Goal: Use online tool/utility

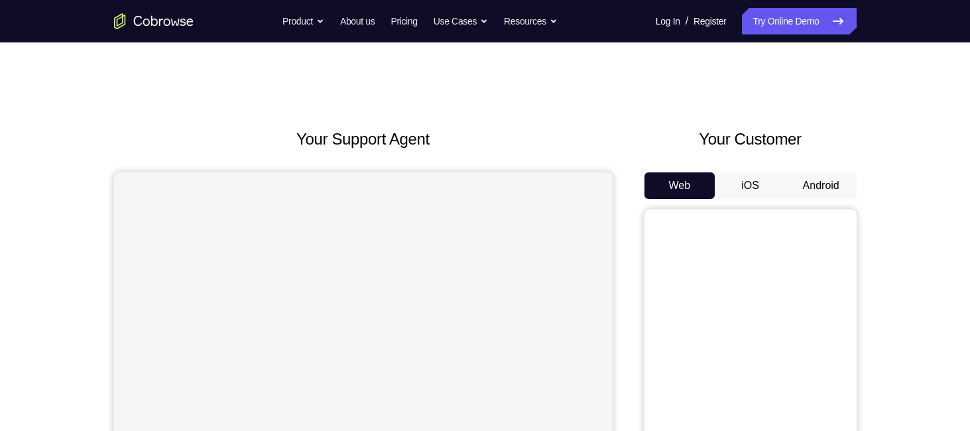
drag, startPoint x: 0, startPoint y: 0, endPoint x: 824, endPoint y: 184, distance: 844.4
click at [824, 184] on button "Android" at bounding box center [821, 185] width 71 height 27
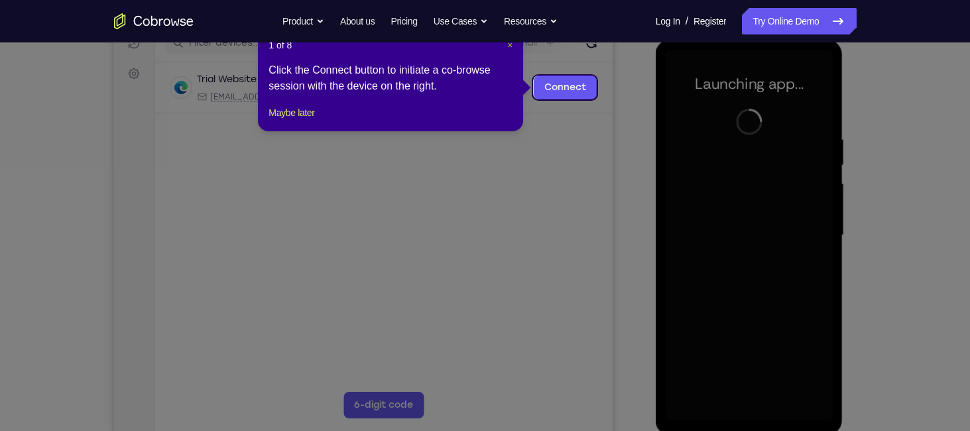
click at [511, 48] on span "×" at bounding box center [509, 45] width 5 height 11
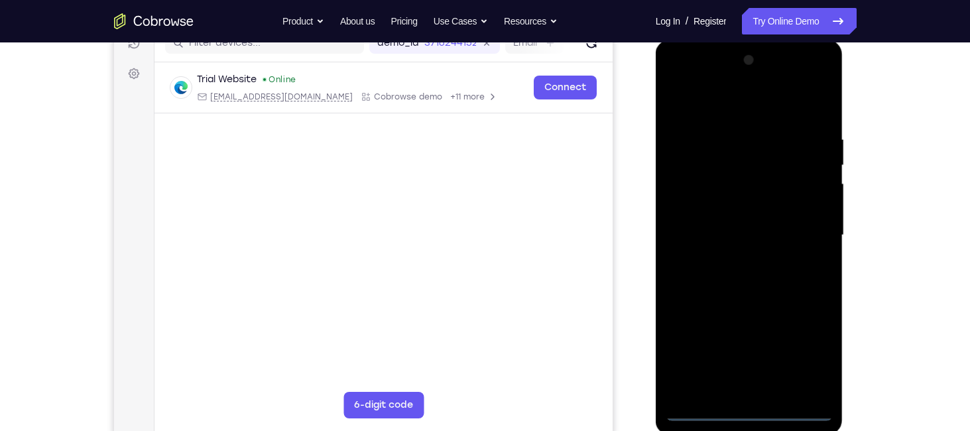
click at [753, 418] on div at bounding box center [749, 235] width 167 height 371
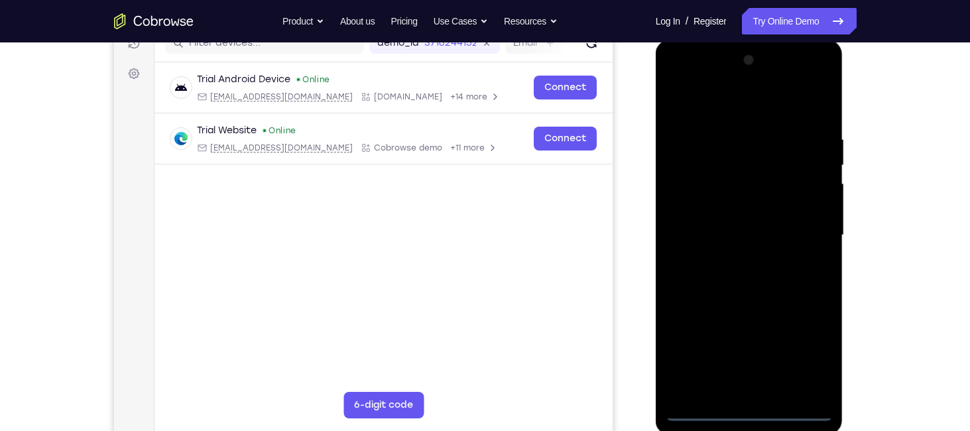
click at [812, 353] on div at bounding box center [749, 235] width 167 height 371
click at [670, 80] on div at bounding box center [749, 235] width 167 height 371
click at [809, 240] on div at bounding box center [749, 235] width 167 height 371
click at [736, 265] on div at bounding box center [749, 235] width 167 height 371
click at [727, 213] on div at bounding box center [749, 235] width 167 height 371
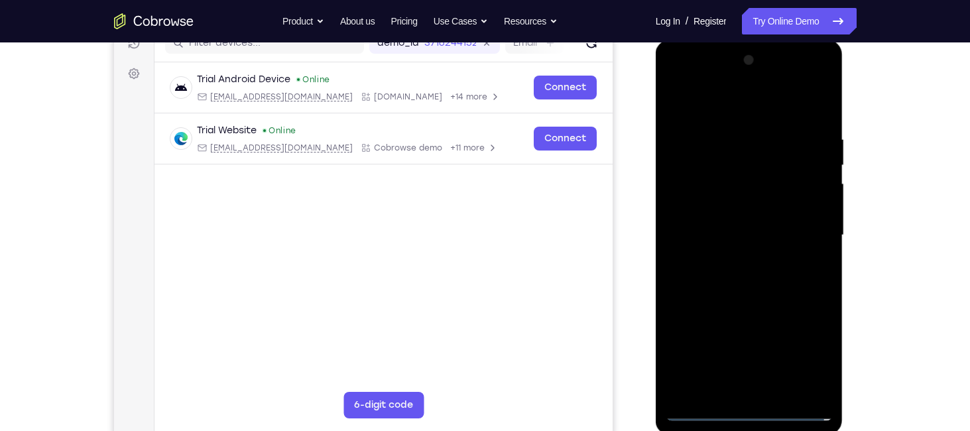
click at [727, 213] on div at bounding box center [749, 235] width 167 height 371
click at [735, 226] on div at bounding box center [749, 235] width 167 height 371
click at [742, 237] on div at bounding box center [749, 235] width 167 height 371
click at [744, 274] on div at bounding box center [749, 235] width 167 height 371
click at [756, 278] on div at bounding box center [749, 235] width 167 height 371
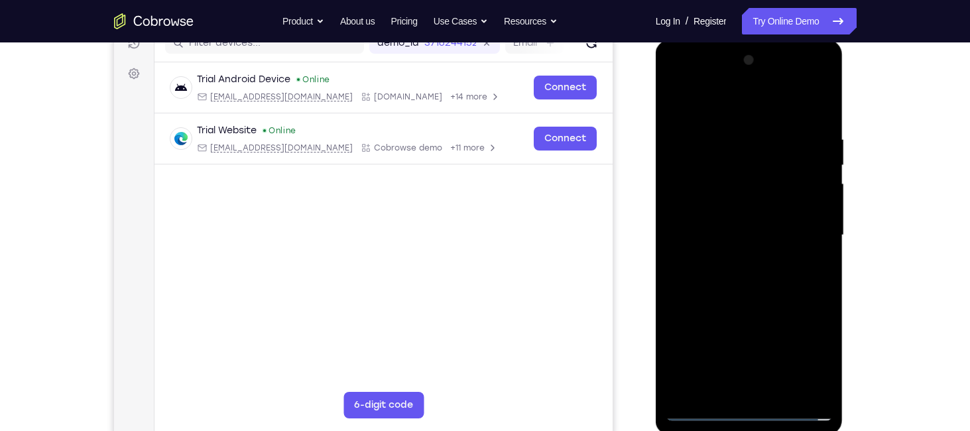
click at [756, 278] on div at bounding box center [749, 235] width 167 height 371
click at [761, 293] on div at bounding box center [749, 235] width 167 height 371
click at [733, 141] on div at bounding box center [749, 235] width 167 height 371
click at [822, 217] on div at bounding box center [749, 235] width 167 height 371
click at [817, 104] on div at bounding box center [749, 235] width 167 height 371
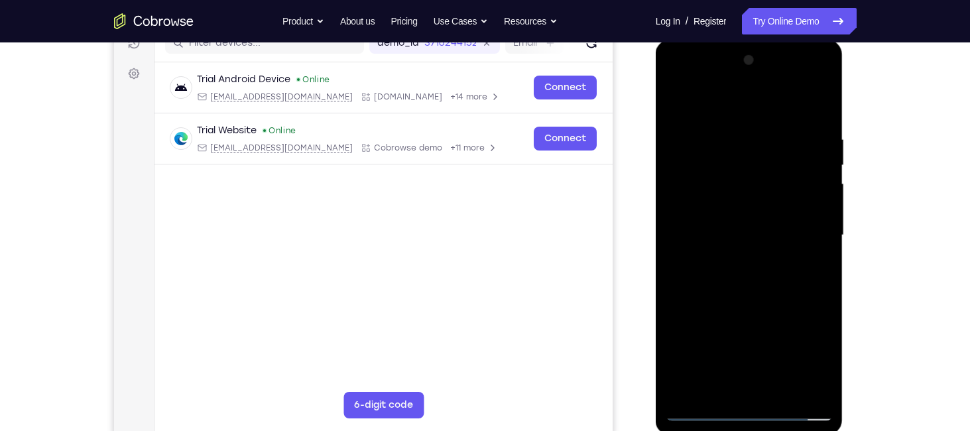
click at [721, 129] on div at bounding box center [749, 235] width 167 height 371
click at [818, 109] on div at bounding box center [749, 235] width 167 height 371
click at [770, 131] on div at bounding box center [749, 235] width 167 height 371
click at [820, 168] on div at bounding box center [749, 235] width 167 height 371
click at [814, 168] on div at bounding box center [749, 235] width 167 height 371
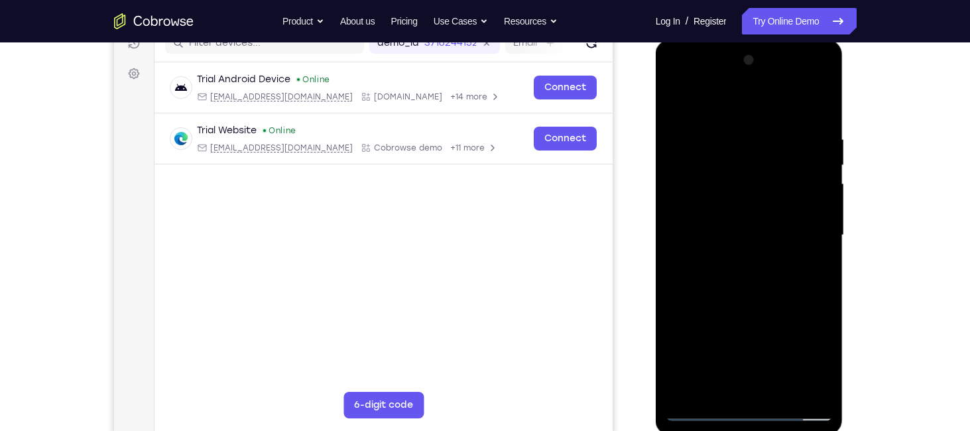
click at [818, 106] on div at bounding box center [749, 235] width 167 height 371
drag, startPoint x: 757, startPoint y: 279, endPoint x: 762, endPoint y: 293, distance: 14.9
click at [762, 293] on div at bounding box center [749, 235] width 167 height 371
click at [767, 132] on div at bounding box center [749, 235] width 167 height 371
click at [818, 106] on div at bounding box center [749, 235] width 167 height 371
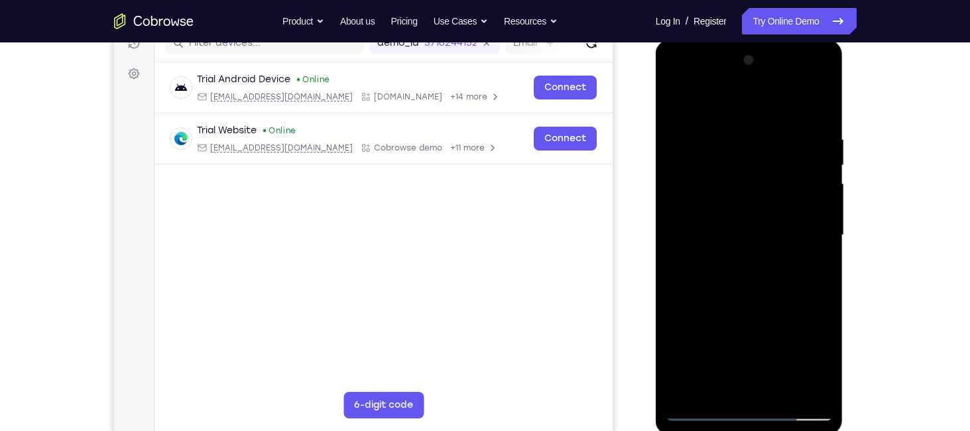
drag, startPoint x: 804, startPoint y: 126, endPoint x: 677, endPoint y: 131, distance: 126.7
click at [677, 131] on div at bounding box center [749, 235] width 167 height 371
click at [707, 128] on div at bounding box center [749, 235] width 167 height 371
click at [818, 98] on div at bounding box center [749, 235] width 167 height 371
click at [818, 109] on div at bounding box center [749, 235] width 167 height 371
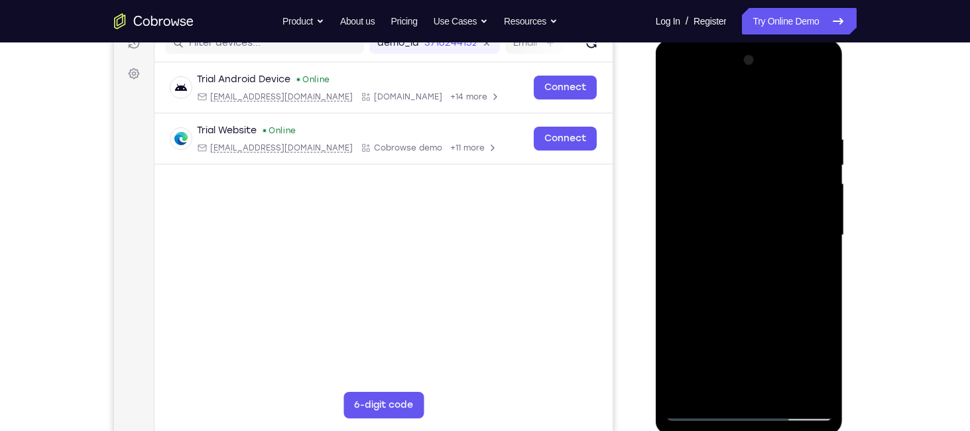
click at [821, 103] on div at bounding box center [749, 235] width 167 height 371
click at [674, 97] on div at bounding box center [749, 235] width 167 height 371
drag, startPoint x: 814, startPoint y: 132, endPoint x: 695, endPoint y: 131, distance: 118.7
click at [695, 131] on div at bounding box center [749, 235] width 167 height 371
click at [819, 121] on div at bounding box center [749, 235] width 167 height 371
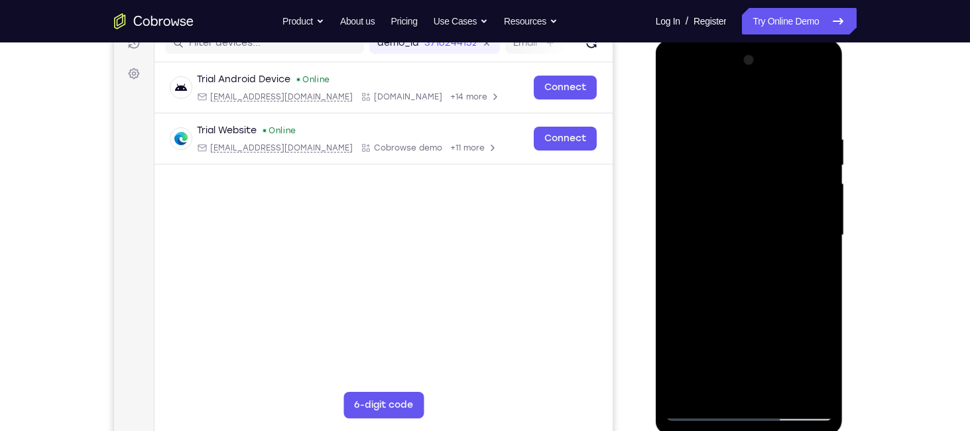
click at [825, 227] on div at bounding box center [749, 235] width 167 height 371
click at [670, 219] on div at bounding box center [749, 235] width 167 height 371
click at [672, 190] on div at bounding box center [749, 235] width 167 height 371
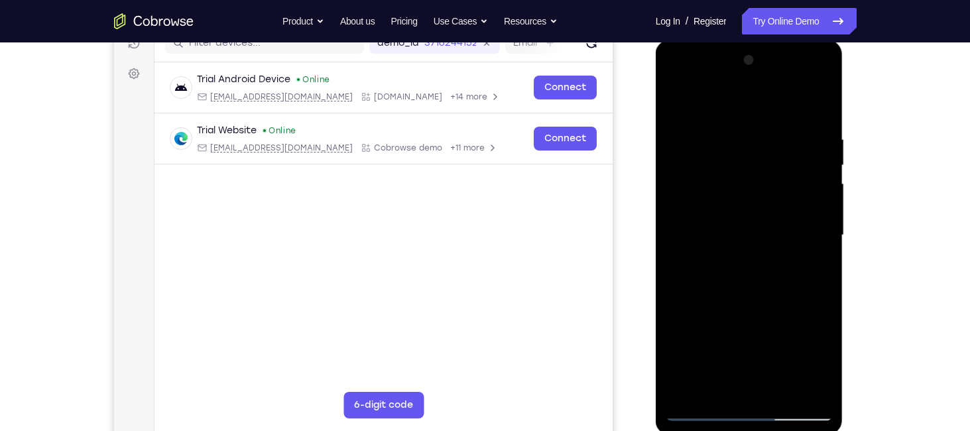
click at [818, 103] on div at bounding box center [749, 235] width 167 height 371
drag, startPoint x: 825, startPoint y: 121, endPoint x: 733, endPoint y: 133, distance: 92.4
click at [733, 133] on div at bounding box center [749, 235] width 167 height 371
drag, startPoint x: 781, startPoint y: 160, endPoint x: 778, endPoint y: 238, distance: 78.3
click at [778, 238] on div at bounding box center [749, 235] width 167 height 371
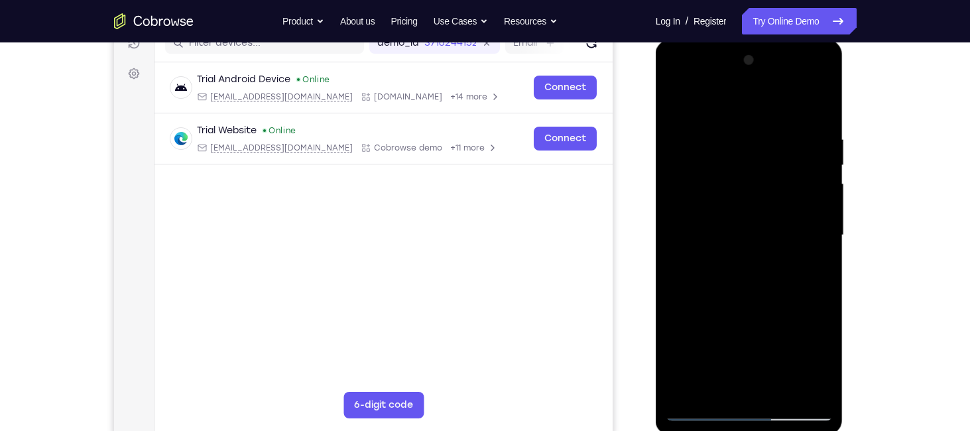
drag, startPoint x: 802, startPoint y: 137, endPoint x: 680, endPoint y: 155, distance: 124.1
click at [680, 155] on div at bounding box center [749, 235] width 167 height 371
drag, startPoint x: 762, startPoint y: 137, endPoint x: 680, endPoint y: 137, distance: 82.2
click at [680, 137] on div at bounding box center [749, 235] width 167 height 371
drag, startPoint x: 802, startPoint y: 132, endPoint x: 712, endPoint y: 141, distance: 89.9
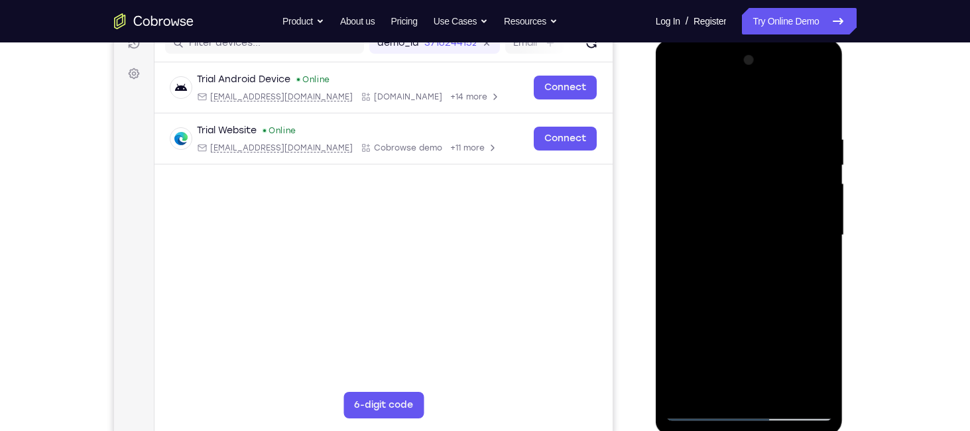
click at [712, 141] on div at bounding box center [749, 235] width 167 height 371
drag, startPoint x: 784, startPoint y: 135, endPoint x: 682, endPoint y: 139, distance: 102.2
click at [682, 139] on div at bounding box center [749, 235] width 167 height 371
drag, startPoint x: 787, startPoint y: 127, endPoint x: 705, endPoint y: 129, distance: 82.2
click at [705, 129] on div at bounding box center [749, 235] width 167 height 371
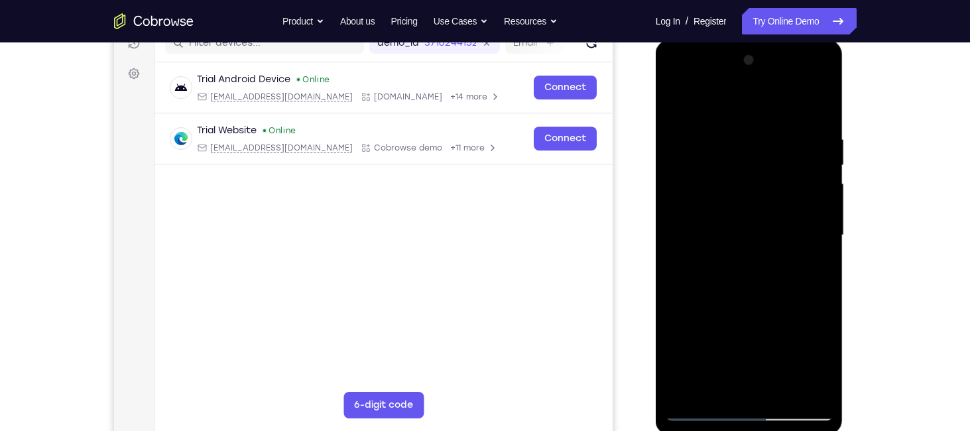
click at [780, 391] on div at bounding box center [749, 235] width 167 height 371
click at [754, 306] on div at bounding box center [749, 235] width 167 height 371
click at [757, 248] on div at bounding box center [749, 235] width 167 height 371
click at [741, 378] on div at bounding box center [749, 235] width 167 height 371
click at [807, 273] on div at bounding box center [749, 235] width 167 height 371
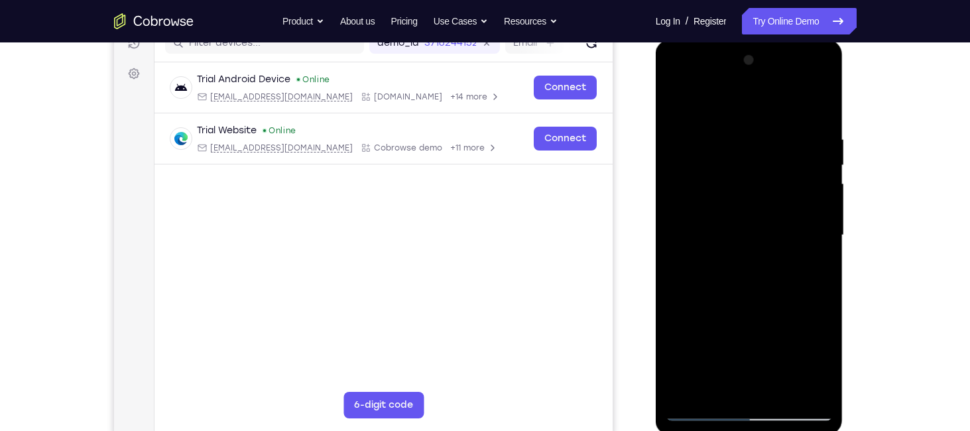
click at [737, 263] on div at bounding box center [749, 235] width 167 height 371
click at [809, 265] on div at bounding box center [749, 235] width 167 height 371
click at [707, 266] on div at bounding box center [749, 235] width 167 height 371
click at [715, 269] on div at bounding box center [749, 235] width 167 height 371
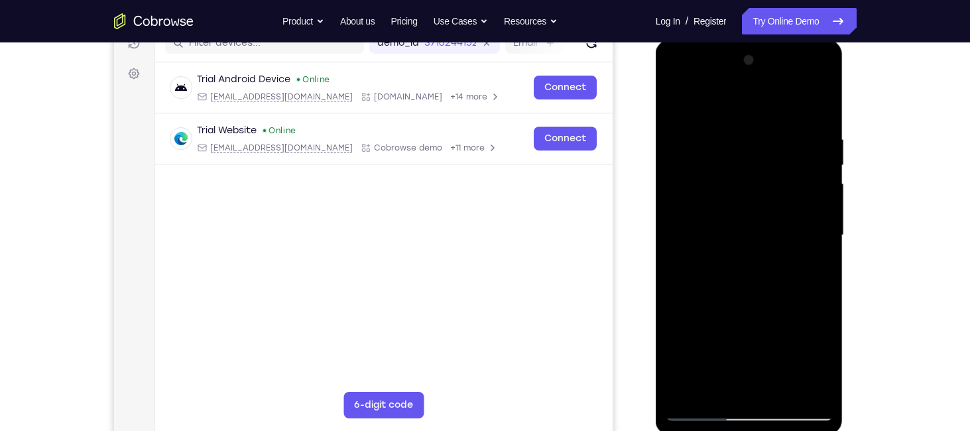
click at [810, 273] on div at bounding box center [749, 235] width 167 height 371
click at [679, 97] on div at bounding box center [749, 235] width 167 height 371
click at [682, 97] on div at bounding box center [749, 235] width 167 height 371
click at [776, 396] on div at bounding box center [749, 235] width 167 height 371
click at [730, 217] on div at bounding box center [749, 235] width 167 height 371
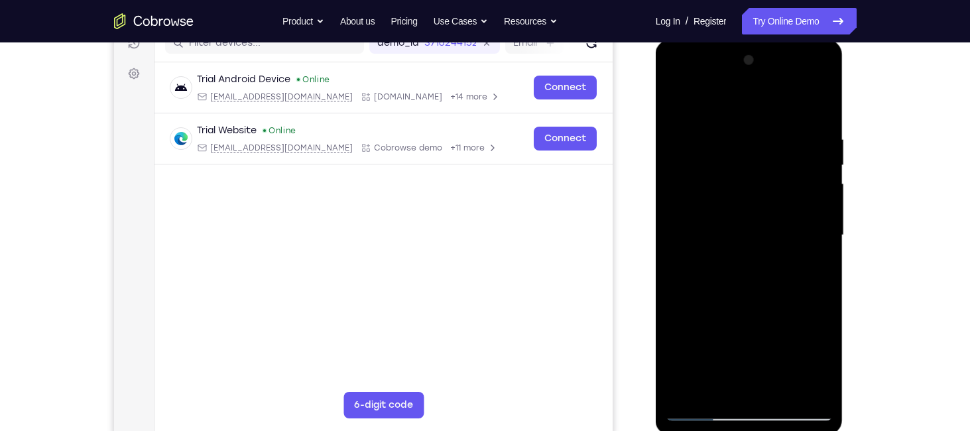
drag, startPoint x: 741, startPoint y: 163, endPoint x: 706, endPoint y: 259, distance: 101.7
click at [706, 259] on div at bounding box center [749, 235] width 167 height 371
click at [749, 288] on div at bounding box center [749, 235] width 167 height 371
click at [808, 279] on div at bounding box center [749, 235] width 167 height 371
click at [814, 272] on div at bounding box center [749, 235] width 167 height 371
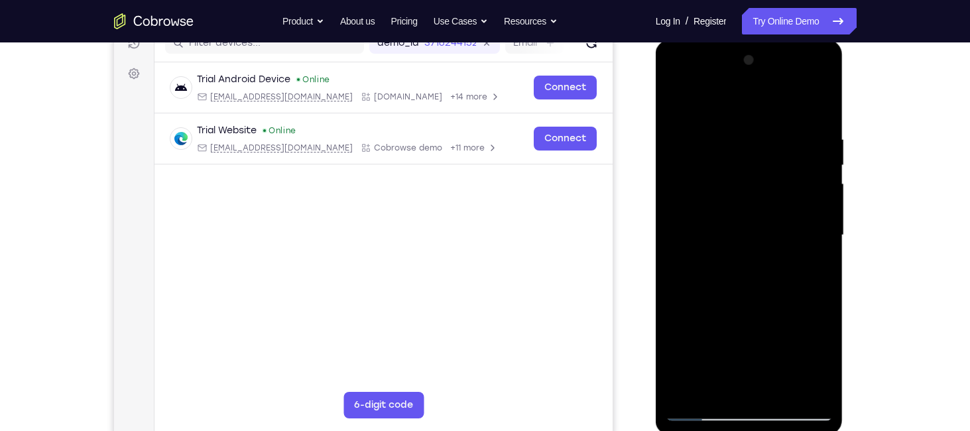
click at [810, 270] on div at bounding box center [749, 235] width 167 height 371
click at [676, 107] on div at bounding box center [749, 235] width 167 height 371
click at [680, 101] on div at bounding box center [749, 235] width 167 height 371
click at [729, 122] on div at bounding box center [749, 235] width 167 height 371
click at [709, 110] on div at bounding box center [749, 235] width 167 height 371
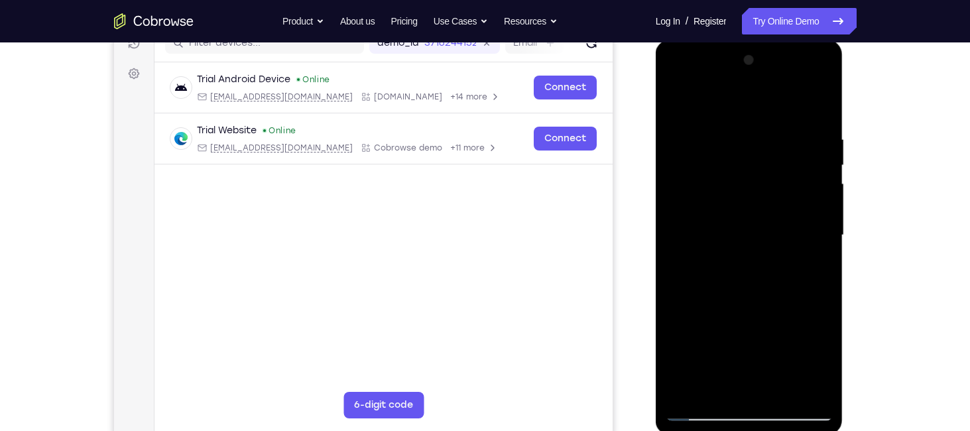
click at [684, 141] on div at bounding box center [749, 235] width 167 height 371
click at [822, 213] on div at bounding box center [749, 235] width 167 height 371
click at [818, 104] on div at bounding box center [749, 235] width 167 height 371
click at [694, 330] on div at bounding box center [749, 235] width 167 height 371
click at [827, 239] on div at bounding box center [749, 235] width 167 height 371
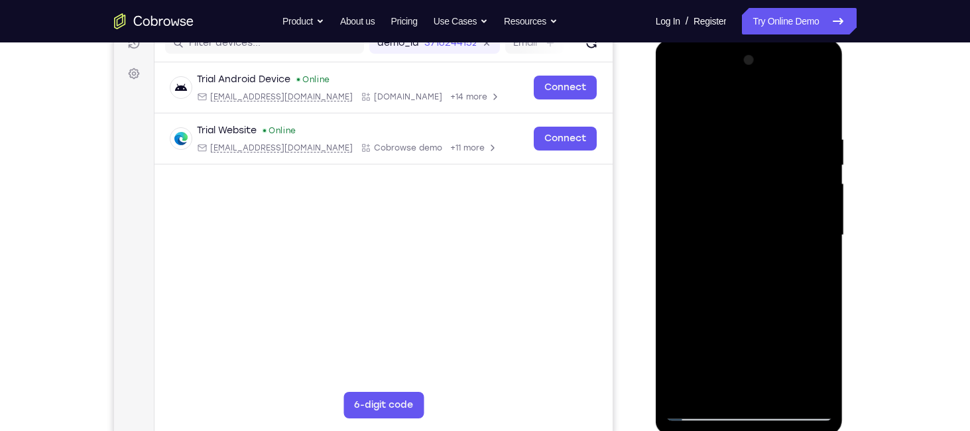
click at [823, 246] on div at bounding box center [749, 235] width 167 height 371
click at [674, 243] on div at bounding box center [749, 235] width 167 height 371
click at [825, 240] on div at bounding box center [749, 235] width 167 height 371
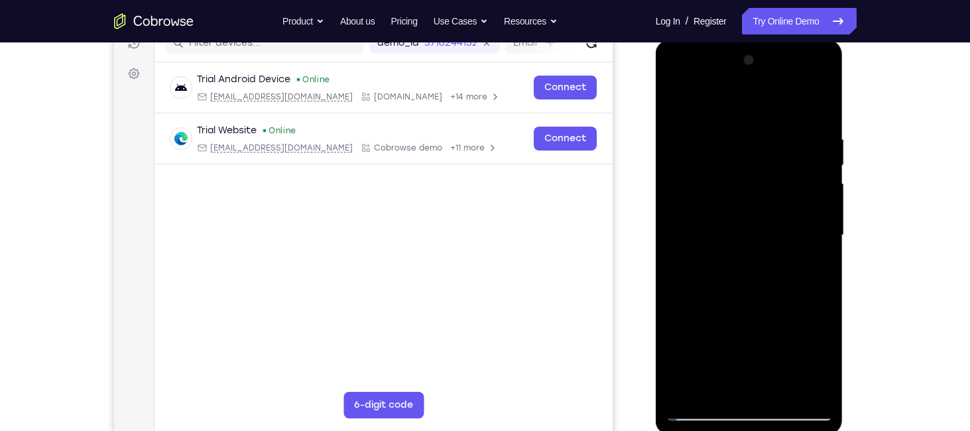
click at [825, 240] on div at bounding box center [749, 235] width 167 height 371
click at [678, 101] on div at bounding box center [749, 235] width 167 height 371
drag, startPoint x: 778, startPoint y: 283, endPoint x: 775, endPoint y: 129, distance: 153.9
click at [775, 129] on div at bounding box center [749, 235] width 167 height 371
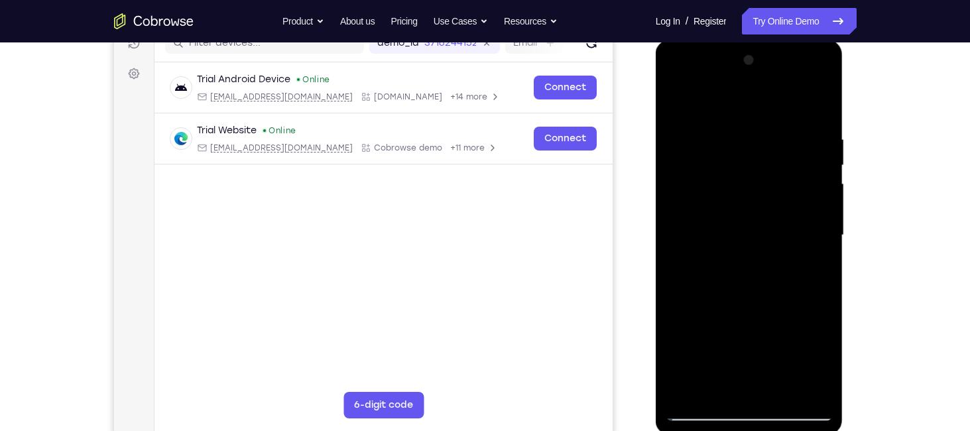
drag, startPoint x: 757, startPoint y: 314, endPoint x: 776, endPoint y: 169, distance: 146.6
click at [776, 169] on div at bounding box center [749, 235] width 167 height 371
click at [690, 274] on div at bounding box center [749, 235] width 167 height 371
click at [682, 103] on div at bounding box center [749, 235] width 167 height 371
drag, startPoint x: 785, startPoint y: 281, endPoint x: 799, endPoint y: 115, distance: 167.0
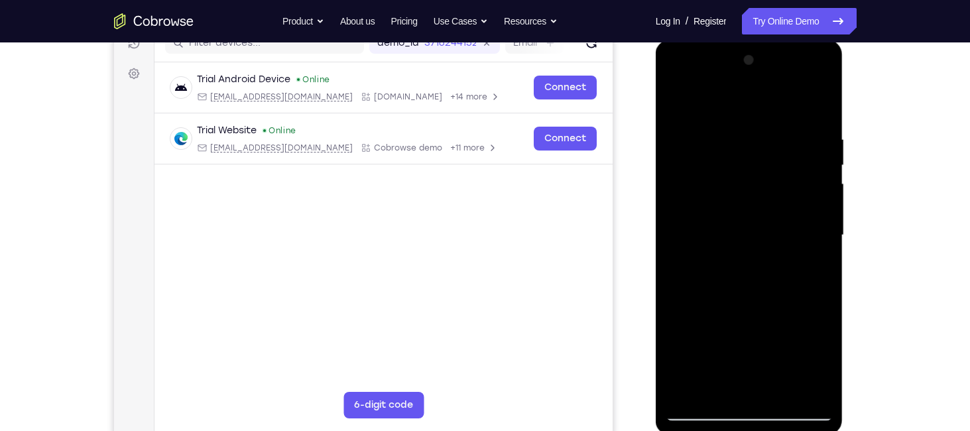
click at [799, 115] on div at bounding box center [749, 235] width 167 height 371
drag, startPoint x: 784, startPoint y: 267, endPoint x: 802, endPoint y: 132, distance: 135.8
click at [802, 132] on div at bounding box center [749, 235] width 167 height 371
click at [764, 145] on div at bounding box center [749, 235] width 167 height 371
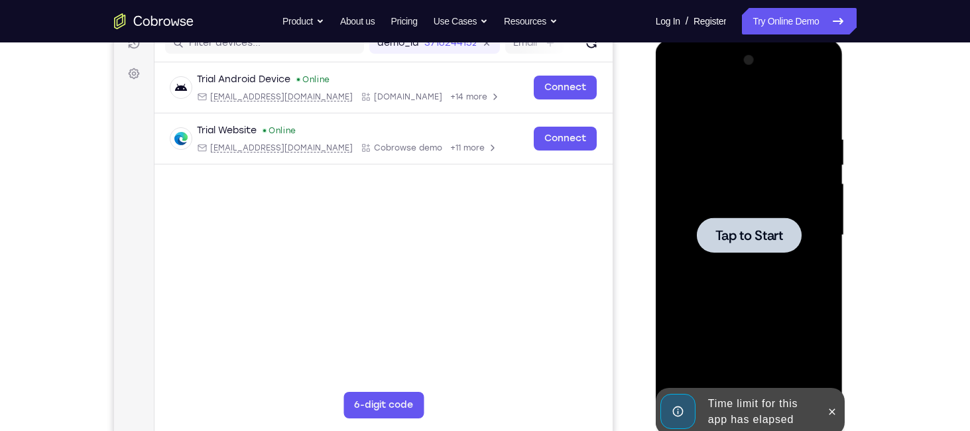
click at [729, 225] on div at bounding box center [749, 234] width 105 height 35
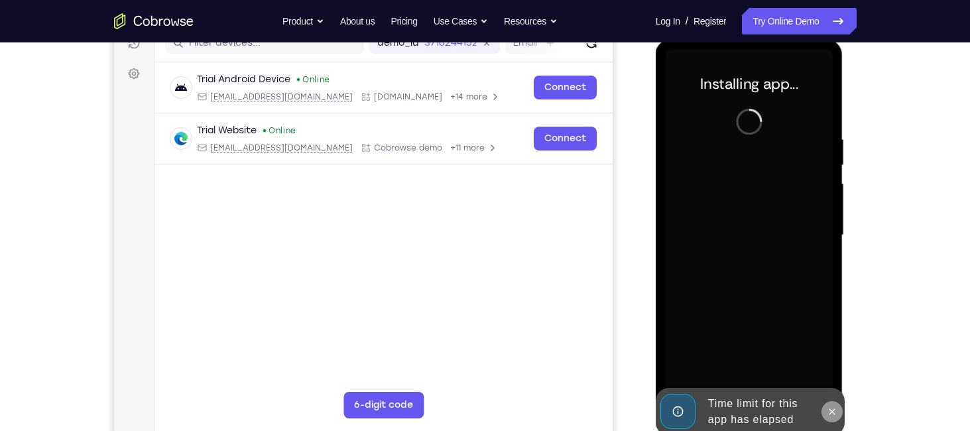
click at [836, 416] on icon at bounding box center [832, 411] width 11 height 11
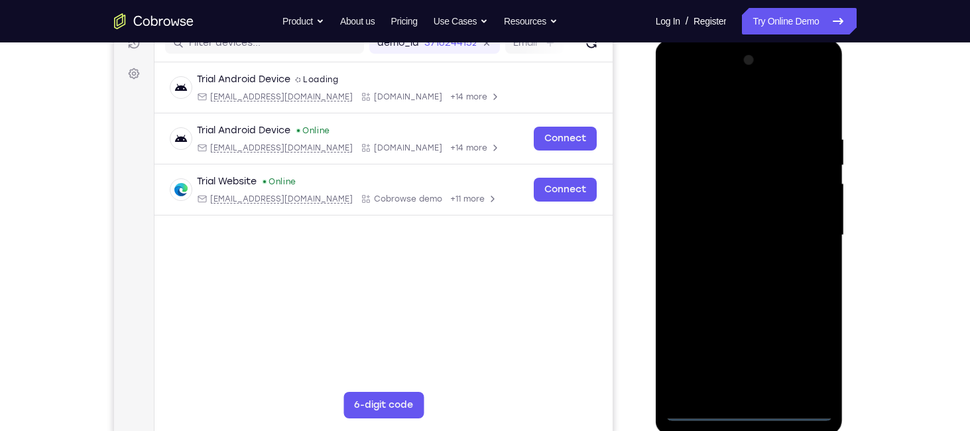
click at [751, 404] on div at bounding box center [749, 235] width 167 height 371
click at [753, 404] on div at bounding box center [749, 235] width 167 height 371
click at [747, 412] on div at bounding box center [749, 235] width 167 height 371
click at [806, 357] on div at bounding box center [749, 235] width 167 height 371
click at [676, 77] on div at bounding box center [749, 235] width 167 height 371
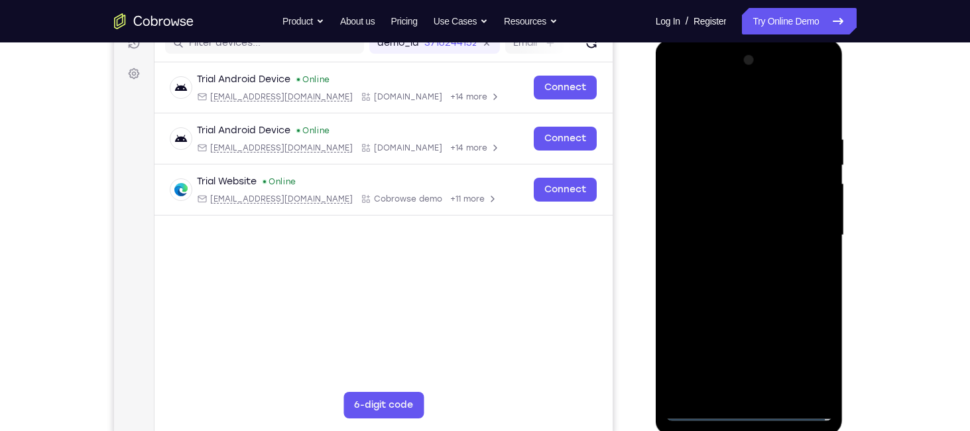
click at [801, 223] on div at bounding box center [749, 235] width 167 height 371
click at [735, 261] on div at bounding box center [749, 235] width 167 height 371
click at [759, 221] on div at bounding box center [749, 235] width 167 height 371
click at [759, 214] on div at bounding box center [749, 235] width 167 height 371
click at [756, 231] on div at bounding box center [749, 235] width 167 height 371
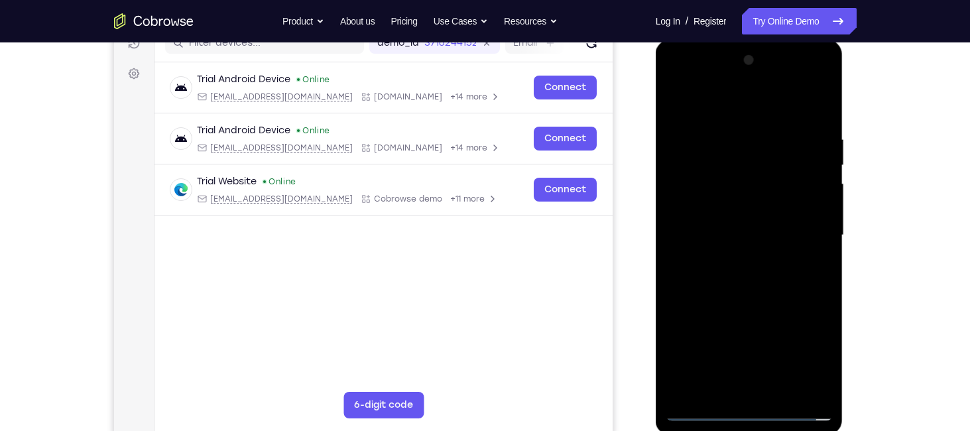
click at [755, 274] on div at bounding box center [749, 235] width 167 height 371
click at [744, 296] on div at bounding box center [749, 235] width 167 height 371
click at [722, 144] on div at bounding box center [749, 235] width 167 height 371
click at [830, 133] on div at bounding box center [749, 235] width 167 height 371
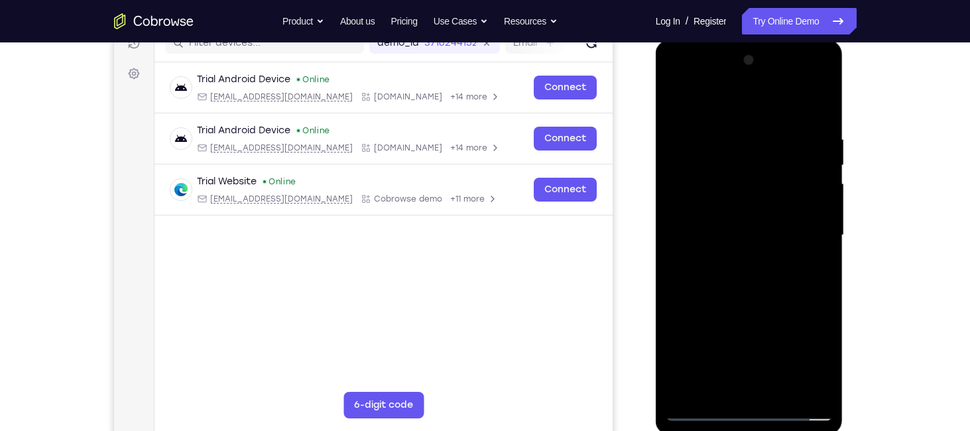
click at [825, 133] on div at bounding box center [749, 235] width 167 height 371
click at [822, 134] on div at bounding box center [749, 235] width 167 height 371
click at [813, 166] on div at bounding box center [749, 235] width 167 height 371
click at [715, 99] on div at bounding box center [749, 235] width 167 height 371
drag, startPoint x: 761, startPoint y: 290, endPoint x: 762, endPoint y: 219, distance: 71.6
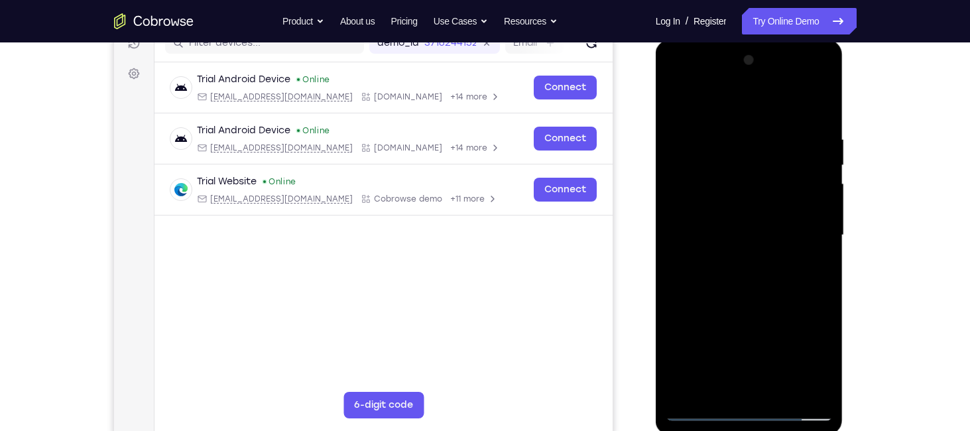
click at [762, 219] on div at bounding box center [749, 235] width 167 height 371
click at [808, 239] on div at bounding box center [749, 235] width 167 height 371
drag, startPoint x: 821, startPoint y: 195, endPoint x: 822, endPoint y: 267, distance: 71.6
click at [822, 267] on div at bounding box center [749, 235] width 167 height 371
click at [825, 246] on div at bounding box center [749, 235] width 167 height 371
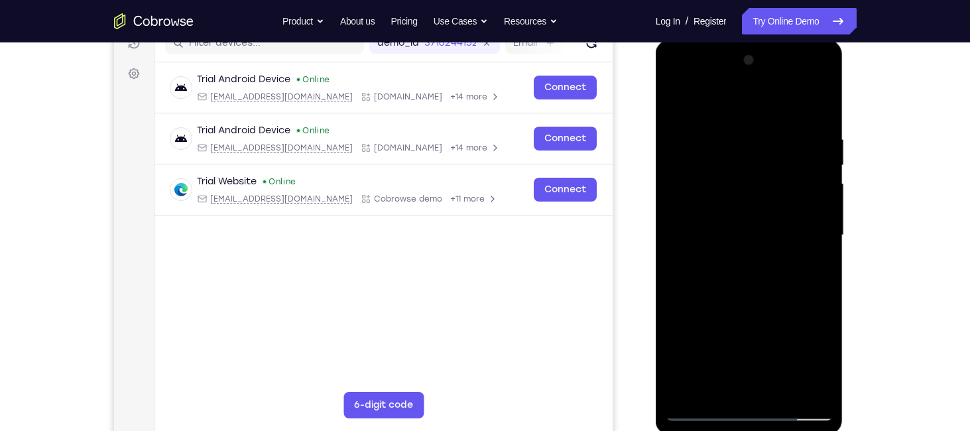
click at [825, 246] on div at bounding box center [749, 235] width 167 height 371
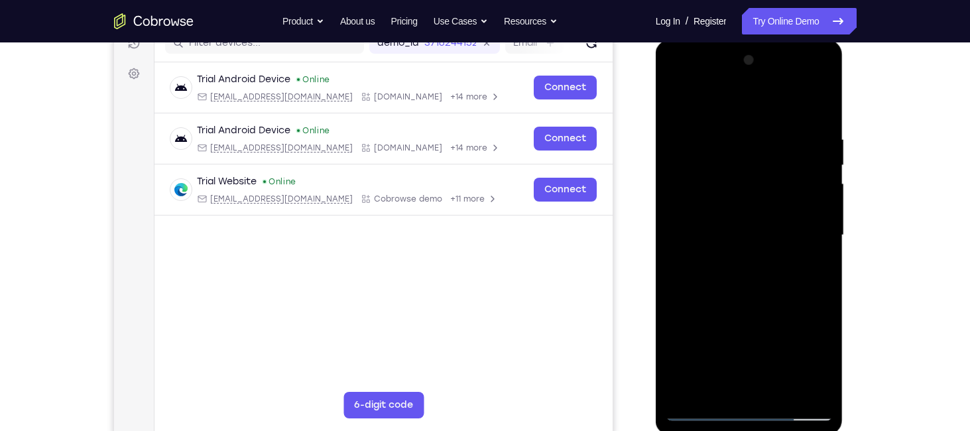
click at [825, 246] on div at bounding box center [749, 235] width 167 height 371
click at [824, 243] on div at bounding box center [749, 235] width 167 height 371
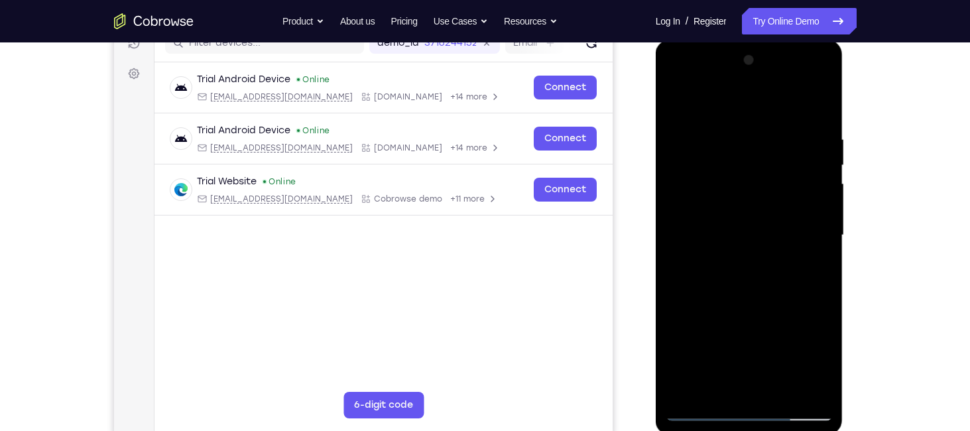
click at [824, 243] on div at bounding box center [749, 235] width 167 height 371
click at [820, 242] on div at bounding box center [749, 235] width 167 height 371
click at [825, 247] on div at bounding box center [749, 235] width 167 height 371
click at [680, 97] on div at bounding box center [749, 235] width 167 height 371
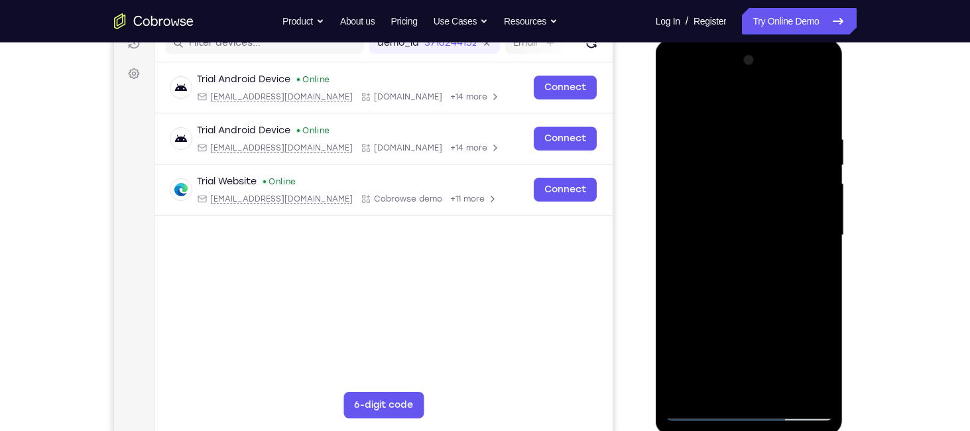
drag, startPoint x: 680, startPoint y: 97, endPoint x: 815, endPoint y: 162, distance: 150.3
click at [815, 162] on div at bounding box center [749, 235] width 167 height 371
click at [818, 109] on div at bounding box center [749, 235] width 167 height 371
click at [718, 388] on div at bounding box center [749, 235] width 167 height 371
click at [820, 392] on div at bounding box center [749, 235] width 167 height 371
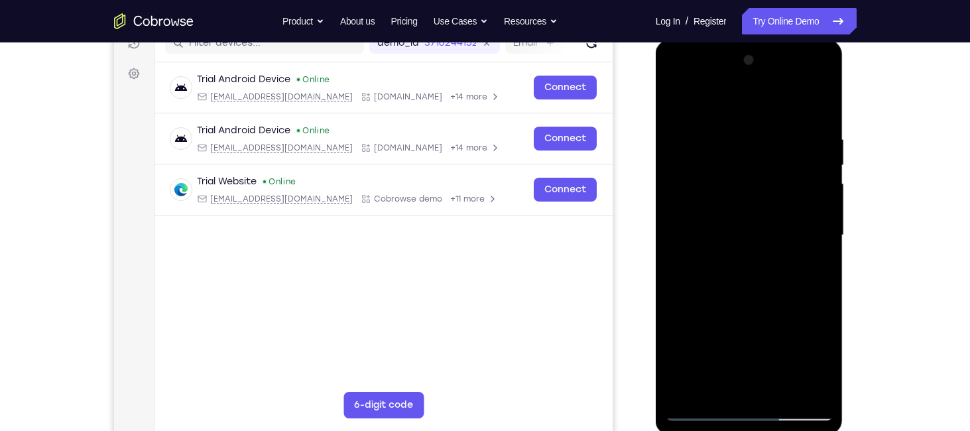
click at [692, 394] on div at bounding box center [749, 235] width 167 height 371
click at [825, 105] on div at bounding box center [749, 235] width 167 height 371
click at [699, 127] on div at bounding box center [749, 235] width 167 height 371
click at [680, 97] on div at bounding box center [749, 235] width 167 height 371
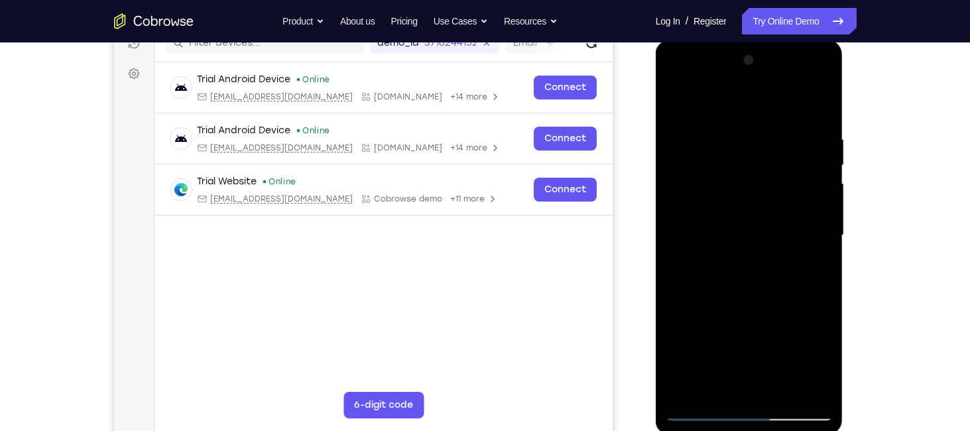
click at [820, 102] on div at bounding box center [749, 235] width 167 height 371
click at [680, 101] on div at bounding box center [749, 235] width 167 height 371
click at [717, 386] on div at bounding box center [749, 235] width 167 height 371
click at [729, 102] on div at bounding box center [749, 235] width 167 height 371
click at [721, 140] on div at bounding box center [749, 235] width 167 height 371
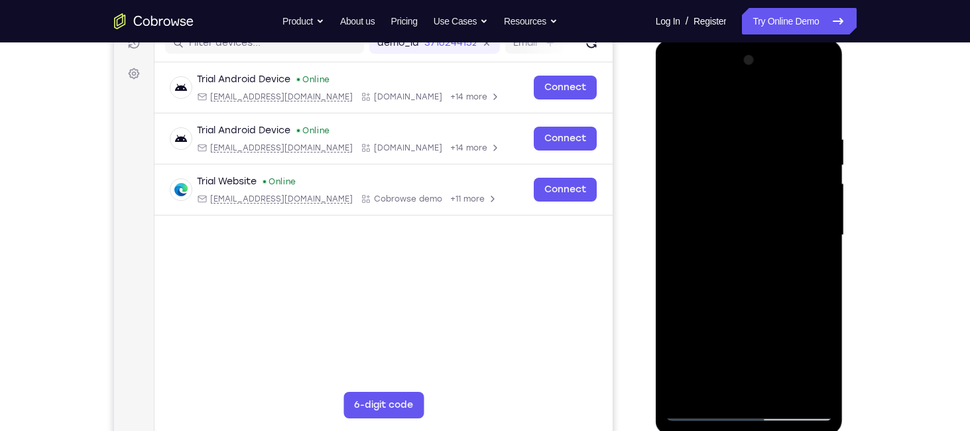
drag, startPoint x: 725, startPoint y: 218, endPoint x: 731, endPoint y: 186, distance: 32.4
click at [731, 186] on div at bounding box center [749, 235] width 167 height 371
click at [700, 280] on div at bounding box center [749, 235] width 167 height 371
click at [824, 217] on div at bounding box center [749, 235] width 167 height 371
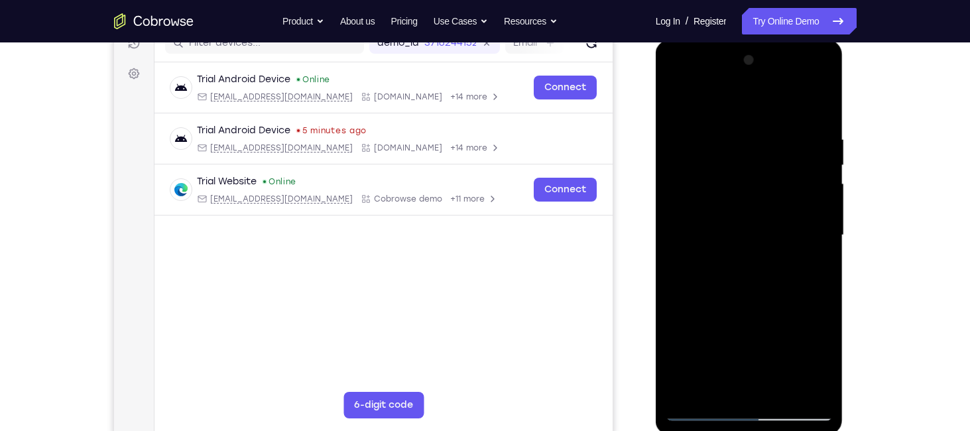
click at [824, 217] on div at bounding box center [749, 235] width 167 height 371
click at [680, 215] on div at bounding box center [749, 235] width 167 height 371
click at [674, 104] on div at bounding box center [749, 235] width 167 height 371
click at [714, 177] on div at bounding box center [749, 235] width 167 height 371
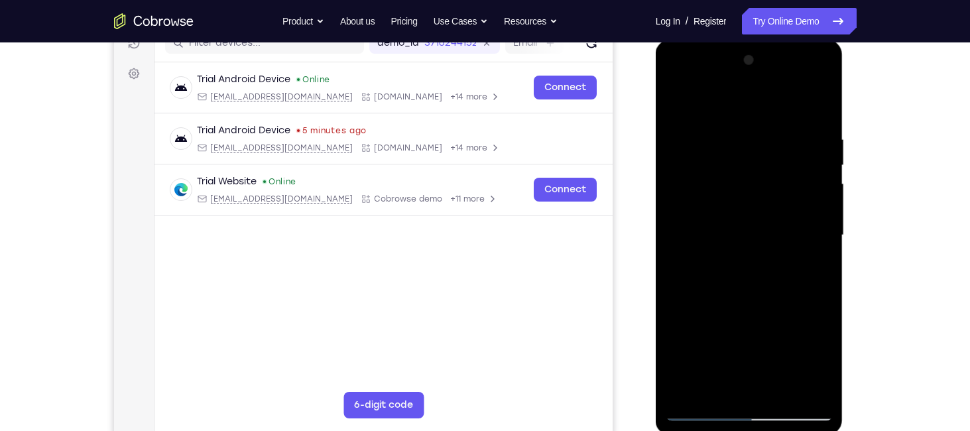
click at [818, 66] on div at bounding box center [749, 235] width 167 height 371
click at [686, 215] on div at bounding box center [749, 235] width 167 height 371
click at [824, 186] on div at bounding box center [749, 235] width 167 height 371
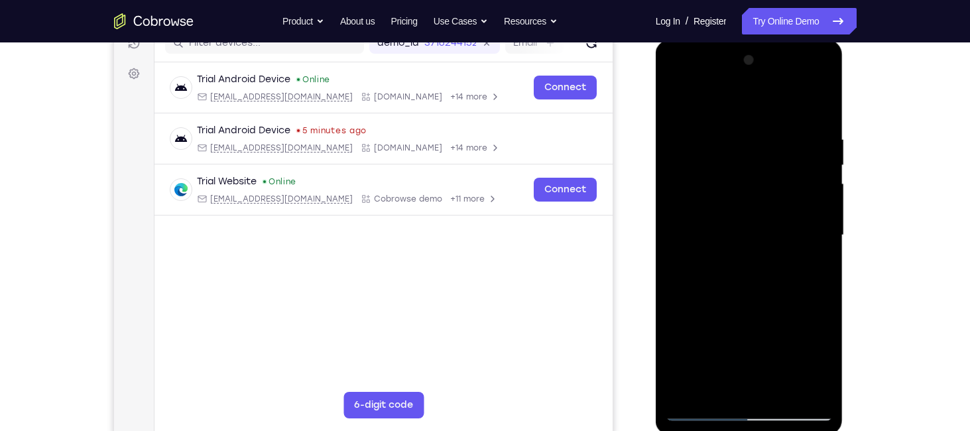
click at [824, 186] on div at bounding box center [749, 235] width 167 height 371
click at [825, 105] on div at bounding box center [749, 235] width 167 height 371
click at [825, 60] on div at bounding box center [749, 235] width 167 height 371
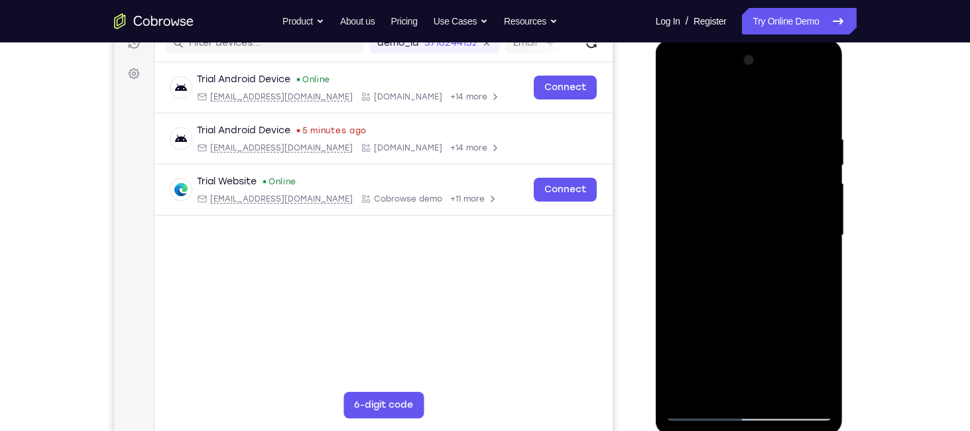
click at [677, 102] on div at bounding box center [749, 235] width 167 height 371
click at [820, 137] on div at bounding box center [749, 235] width 167 height 371
click at [821, 101] on div at bounding box center [749, 235] width 167 height 371
click at [694, 282] on div at bounding box center [749, 235] width 167 height 371
click at [672, 102] on div at bounding box center [749, 235] width 167 height 371
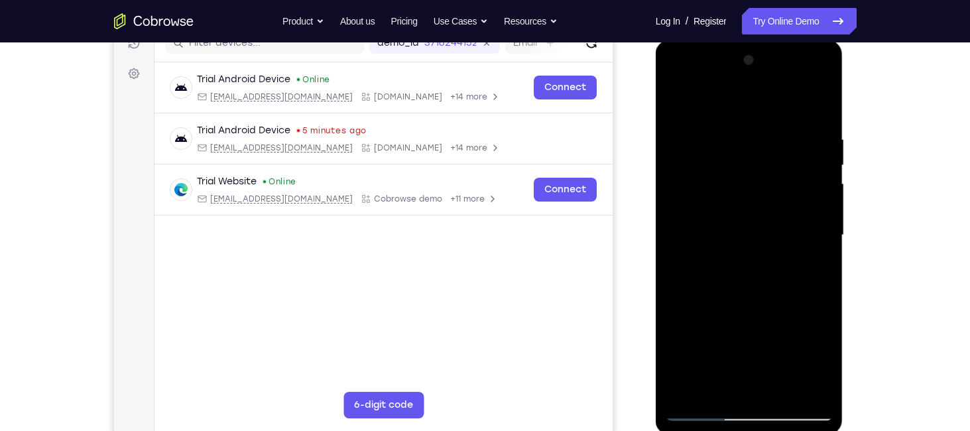
click at [676, 102] on div at bounding box center [749, 235] width 167 height 371
click at [818, 100] on div at bounding box center [749, 235] width 167 height 371
drag, startPoint x: 738, startPoint y: 310, endPoint x: 742, endPoint y: 255, distance: 55.2
click at [742, 255] on div at bounding box center [749, 235] width 167 height 371
click at [802, 264] on div at bounding box center [749, 235] width 167 height 371
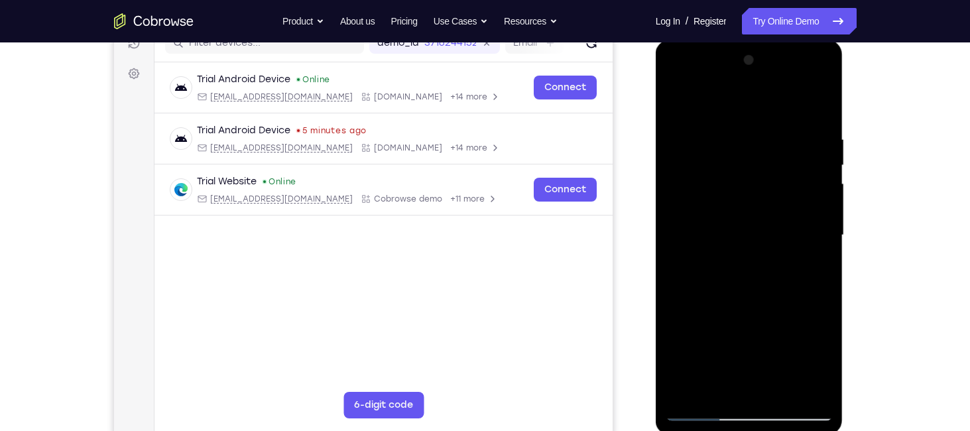
drag, startPoint x: 745, startPoint y: 213, endPoint x: 785, endPoint y: 442, distance: 232.2
click at [785, 430] on html "Online web based iOS Simulators and Android Emulators. Run iPhone, iPad, Mobile…" at bounding box center [750, 239] width 189 height 398
click at [677, 97] on div at bounding box center [749, 235] width 167 height 371
drag, startPoint x: 793, startPoint y: 276, endPoint x: 770, endPoint y: 183, distance: 96.3
click at [770, 183] on div at bounding box center [749, 235] width 167 height 371
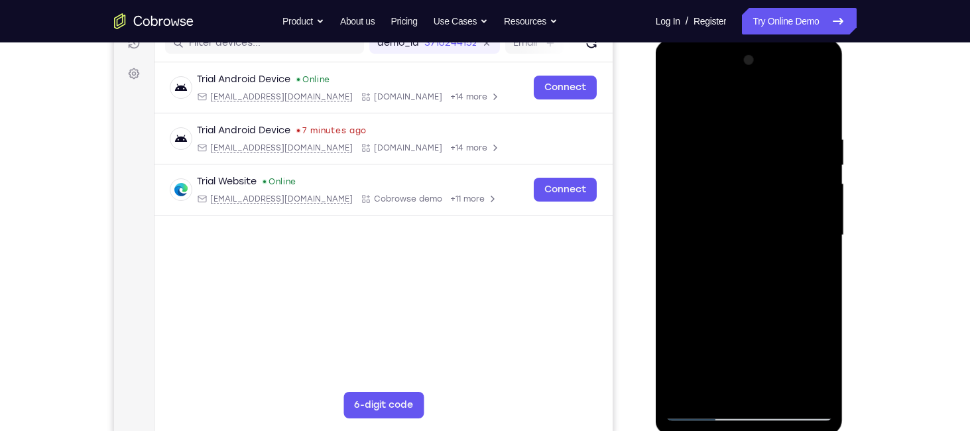
click at [761, 195] on div at bounding box center [749, 235] width 167 height 371
drag, startPoint x: 697, startPoint y: 139, endPoint x: 734, endPoint y: 408, distance: 271.1
click at [734, 408] on div at bounding box center [749, 235] width 167 height 371
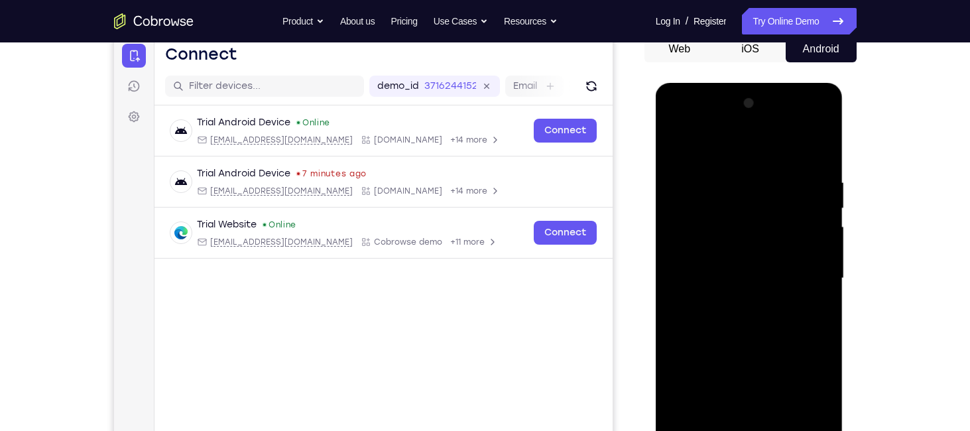
scroll to position [135, 0]
click at [673, 146] on div at bounding box center [749, 279] width 167 height 371
drag, startPoint x: 788, startPoint y: 300, endPoint x: 769, endPoint y: 162, distance: 139.2
click at [769, 162] on div at bounding box center [749, 279] width 167 height 371
drag, startPoint x: 750, startPoint y: 307, endPoint x: 749, endPoint y: 192, distance: 114.7
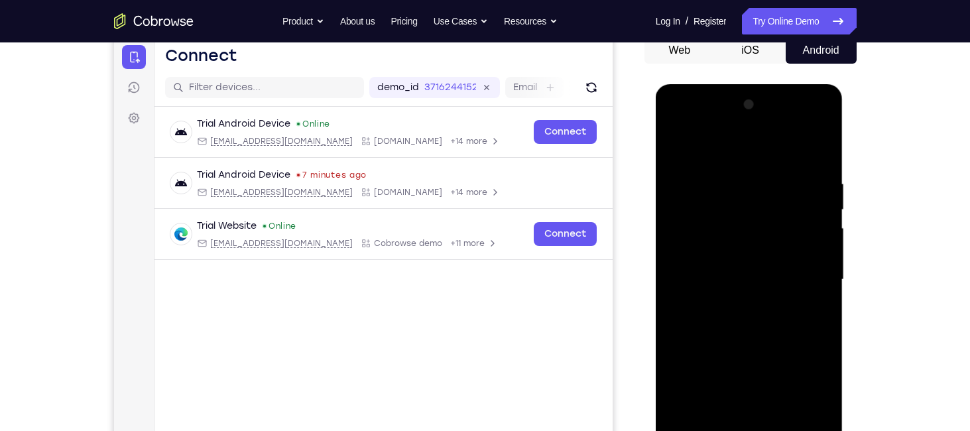
click at [749, 192] on div at bounding box center [749, 279] width 167 height 371
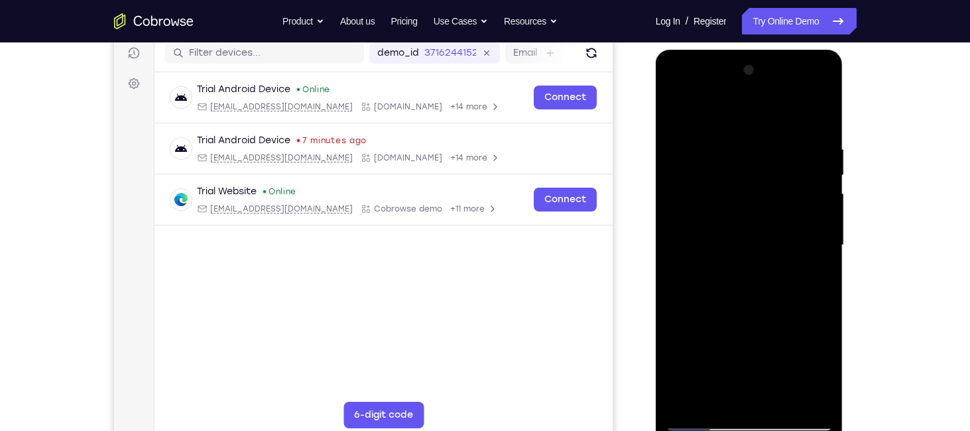
scroll to position [175, 0]
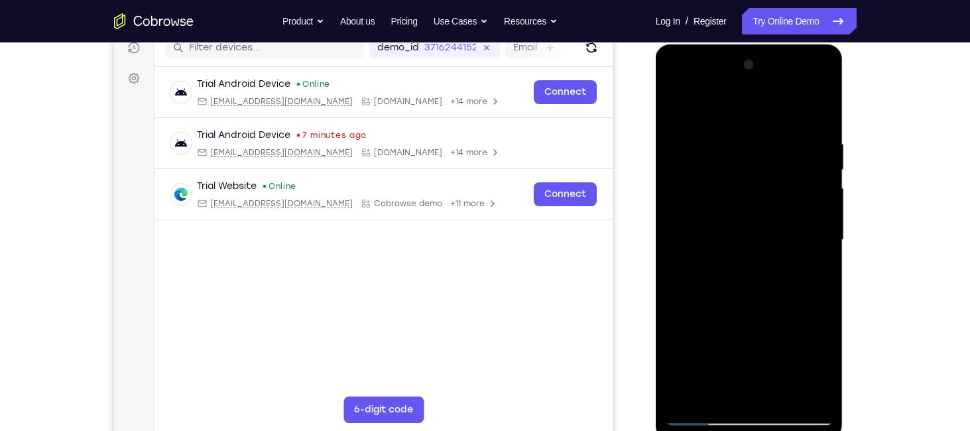
drag, startPoint x: 805, startPoint y: 257, endPoint x: 804, endPoint y: 143, distance: 114.0
click at [804, 143] on div at bounding box center [749, 239] width 167 height 371
drag, startPoint x: 740, startPoint y: 334, endPoint x: 749, endPoint y: 221, distance: 113.1
click at [749, 221] on div at bounding box center [749, 239] width 167 height 371
drag, startPoint x: 802, startPoint y: 342, endPoint x: 798, endPoint y: 280, distance: 62.5
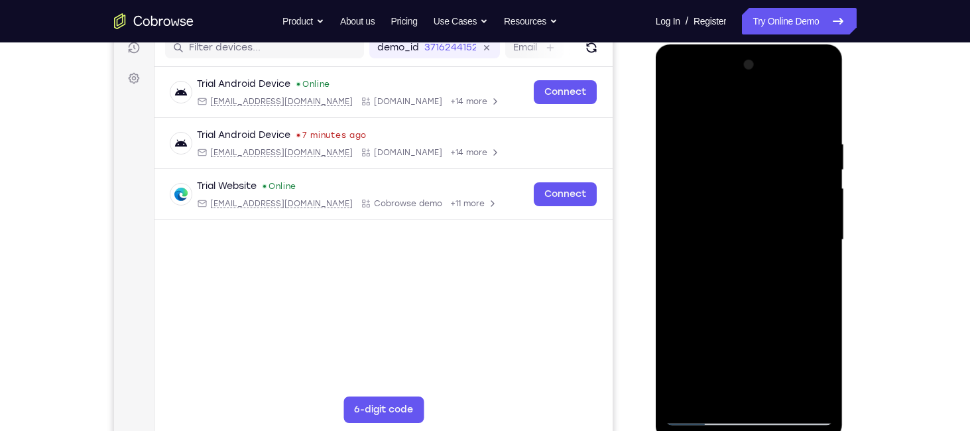
click at [798, 280] on div at bounding box center [749, 239] width 167 height 371
click at [802, 210] on div at bounding box center [749, 239] width 167 height 371
drag, startPoint x: 767, startPoint y: 212, endPoint x: 761, endPoint y: 465, distance: 253.4
click at [761, 430] on html "Online web based iOS Simulators and Android Emulators. Run iPhone, iPad, Mobile…" at bounding box center [750, 243] width 189 height 398
drag, startPoint x: 779, startPoint y: 327, endPoint x: 776, endPoint y: 241, distance: 86.2
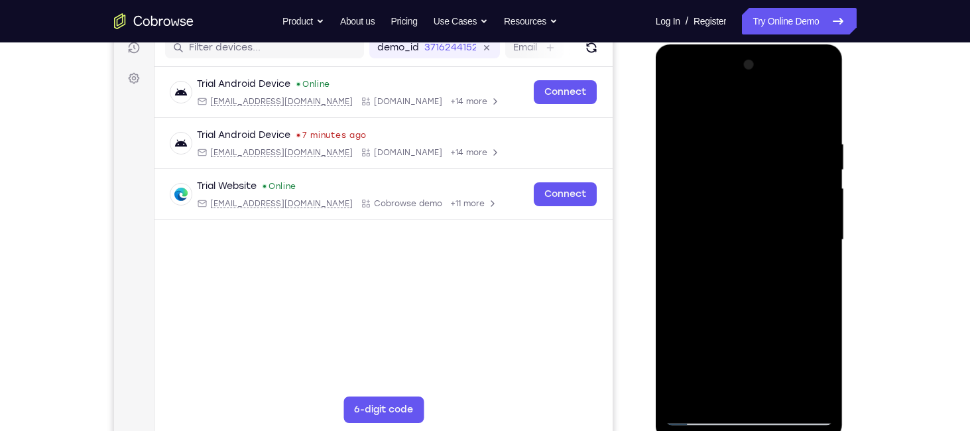
click at [776, 241] on div at bounding box center [749, 239] width 167 height 371
drag, startPoint x: 781, startPoint y: 278, endPoint x: 763, endPoint y: 121, distance: 158.8
click at [763, 121] on div at bounding box center [749, 239] width 167 height 371
drag, startPoint x: 782, startPoint y: 200, endPoint x: 777, endPoint y: 127, distance: 73.1
click at [777, 127] on div at bounding box center [749, 239] width 167 height 371
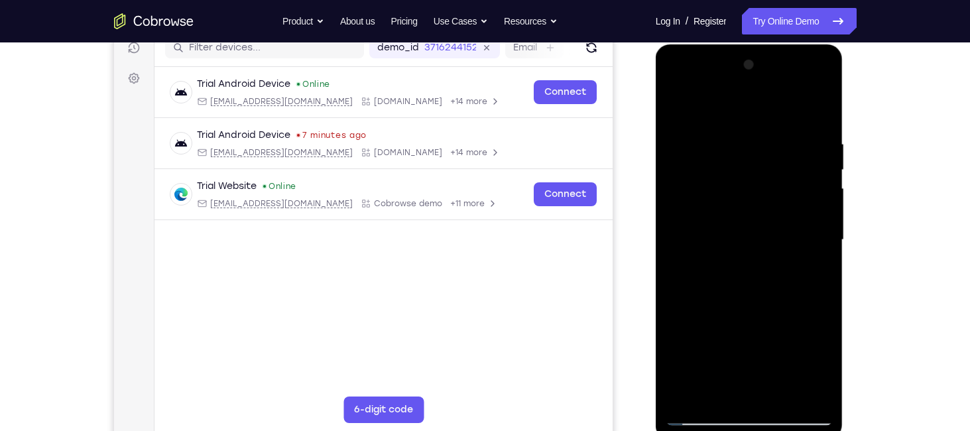
drag, startPoint x: 780, startPoint y: 173, endPoint x: 782, endPoint y: 133, distance: 40.5
click at [782, 133] on div at bounding box center [749, 239] width 167 height 371
click at [678, 103] on div at bounding box center [749, 239] width 167 height 371
drag, startPoint x: 763, startPoint y: 275, endPoint x: 763, endPoint y: 237, distance: 37.8
click at [763, 237] on div at bounding box center [749, 239] width 167 height 371
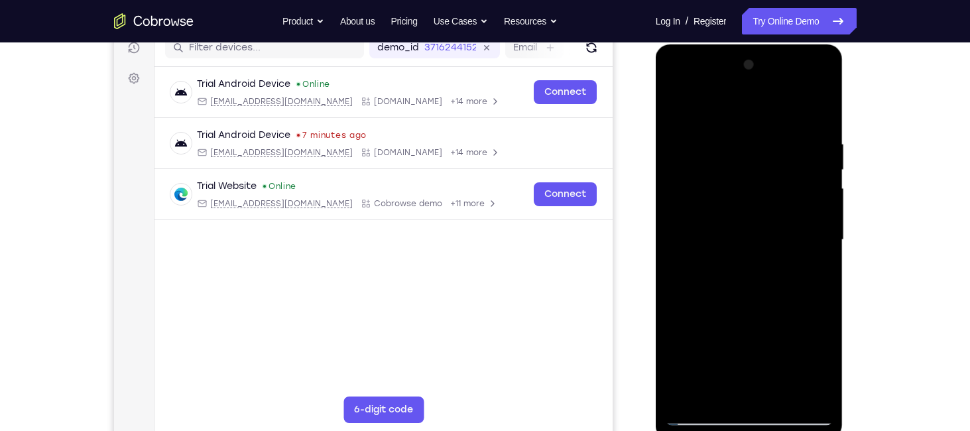
click at [802, 219] on div at bounding box center [749, 239] width 167 height 371
drag, startPoint x: 780, startPoint y: 233, endPoint x: 812, endPoint y: 452, distance: 221.0
click at [812, 430] on html "Online web based iOS Simulators and Android Emulators. Run iPhone, iPad, Mobile…" at bounding box center [750, 243] width 189 height 398
click at [682, 97] on div at bounding box center [749, 239] width 167 height 371
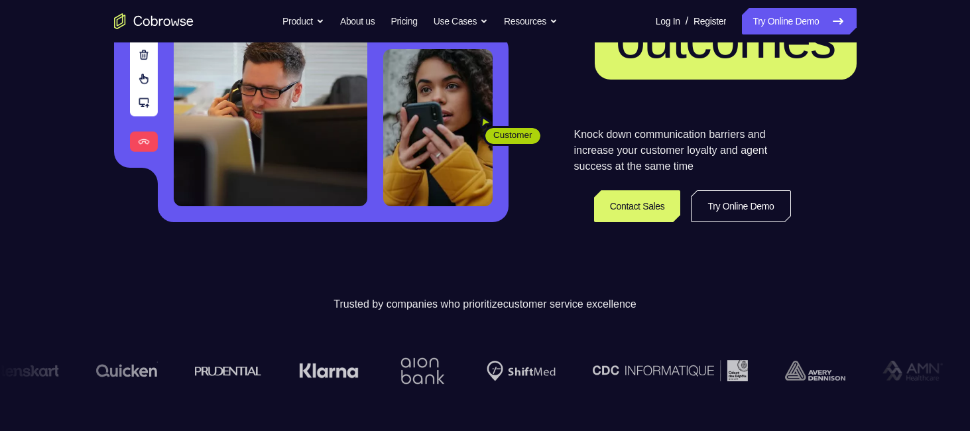
scroll to position [236, 0]
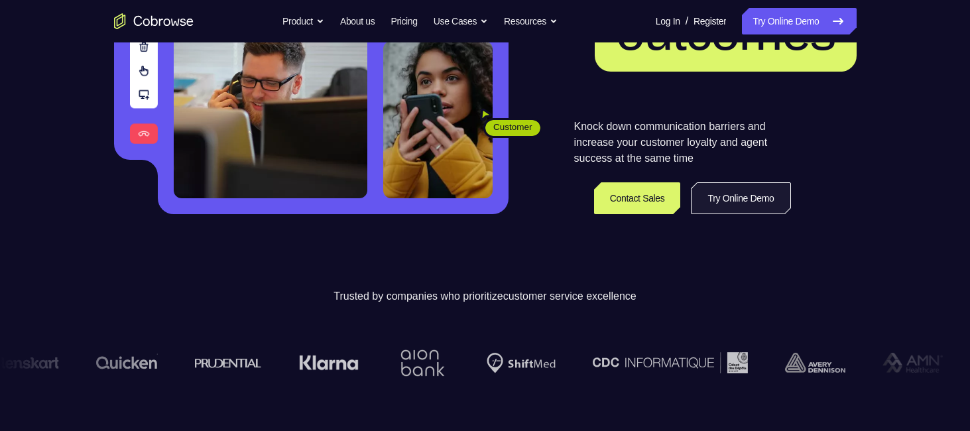
click at [784, 184] on link "Try Online Demo" at bounding box center [740, 198] width 99 height 32
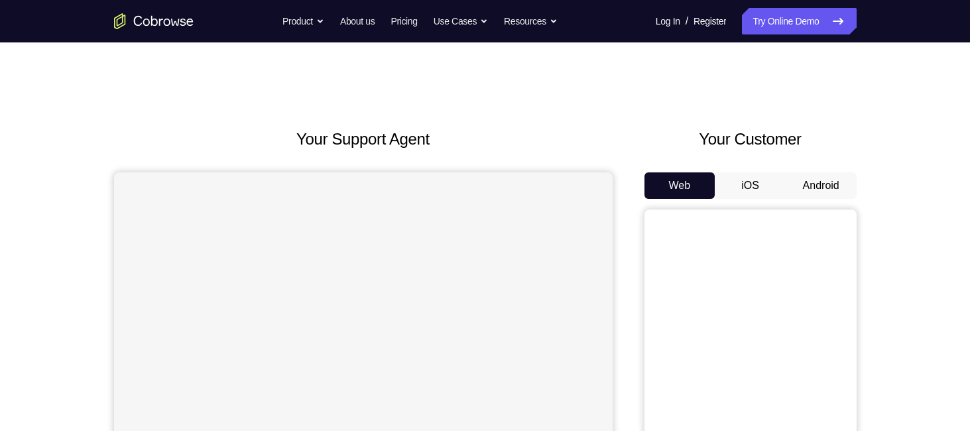
click at [833, 176] on button "Android" at bounding box center [821, 185] width 71 height 27
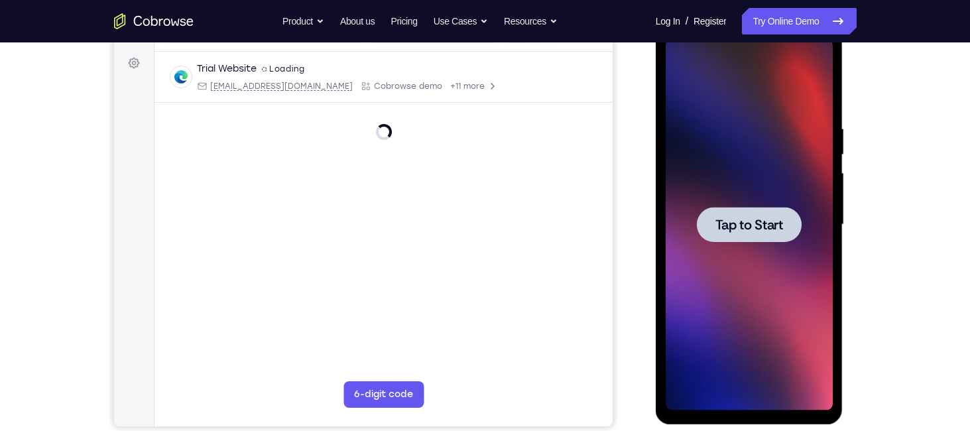
scroll to position [175, 0]
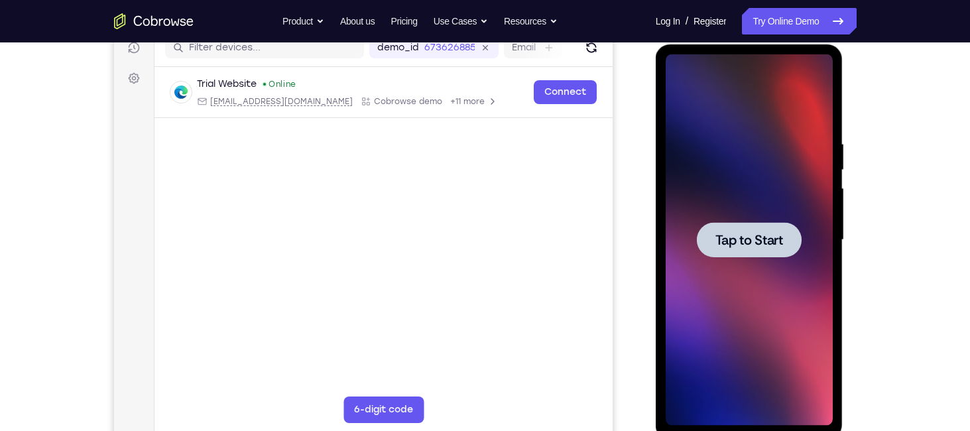
click at [772, 229] on div at bounding box center [749, 239] width 105 height 35
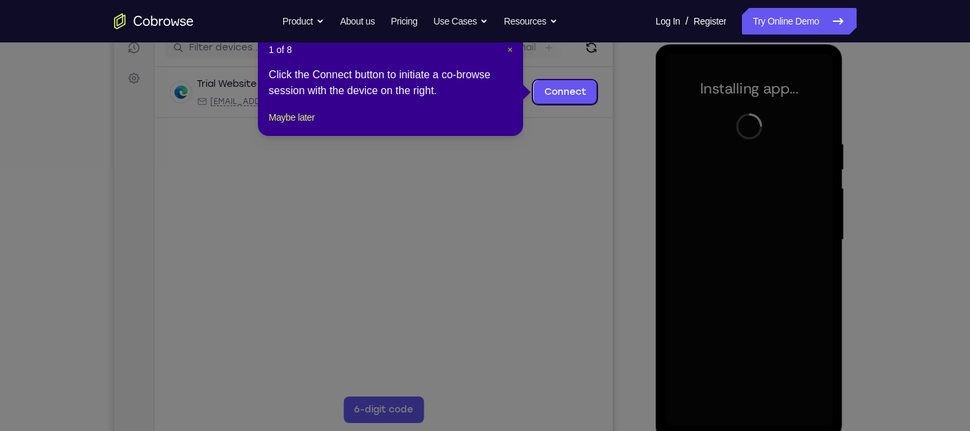
click at [507, 47] on span "×" at bounding box center [509, 49] width 5 height 11
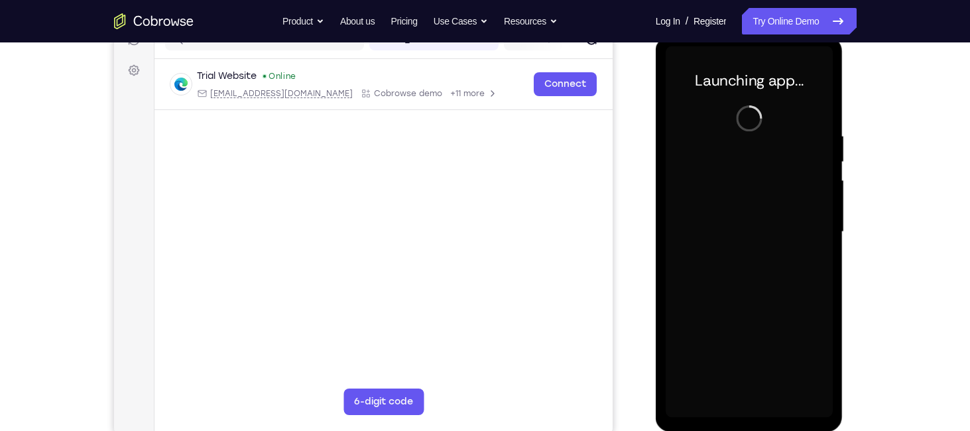
scroll to position [180, 0]
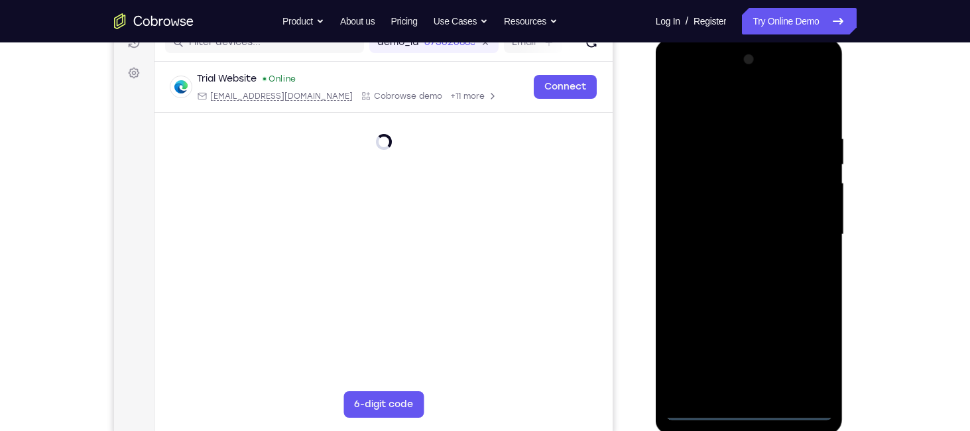
click at [753, 407] on div at bounding box center [749, 234] width 167 height 371
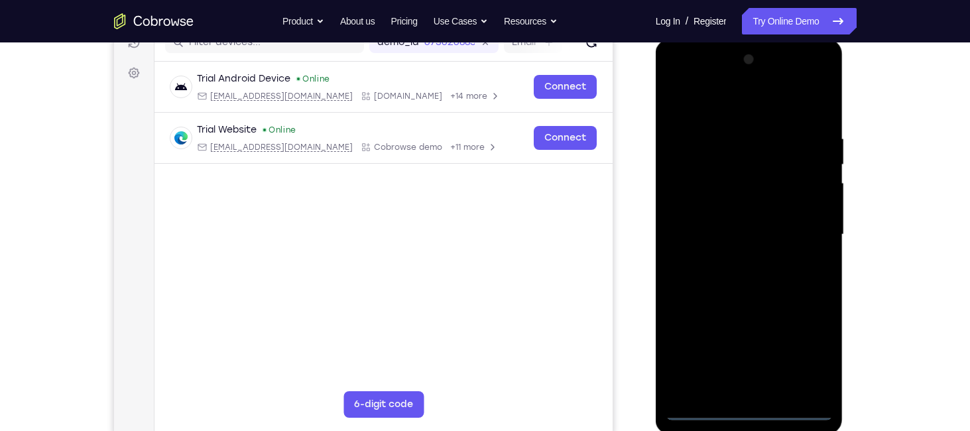
click at [804, 353] on div at bounding box center [749, 234] width 167 height 371
click at [676, 80] on div at bounding box center [749, 234] width 167 height 371
click at [808, 231] on div at bounding box center [749, 234] width 167 height 371
click at [738, 257] on div at bounding box center [749, 234] width 167 height 371
click at [743, 223] on div at bounding box center [749, 234] width 167 height 371
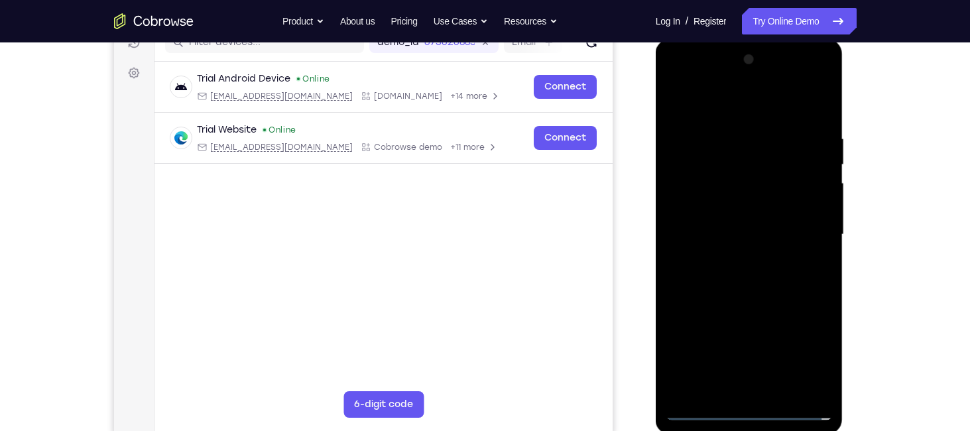
click at [742, 211] on div at bounding box center [749, 234] width 167 height 371
click at [753, 233] on div at bounding box center [749, 234] width 167 height 371
click at [755, 239] on div at bounding box center [749, 234] width 167 height 371
click at [757, 277] on div at bounding box center [749, 234] width 167 height 371
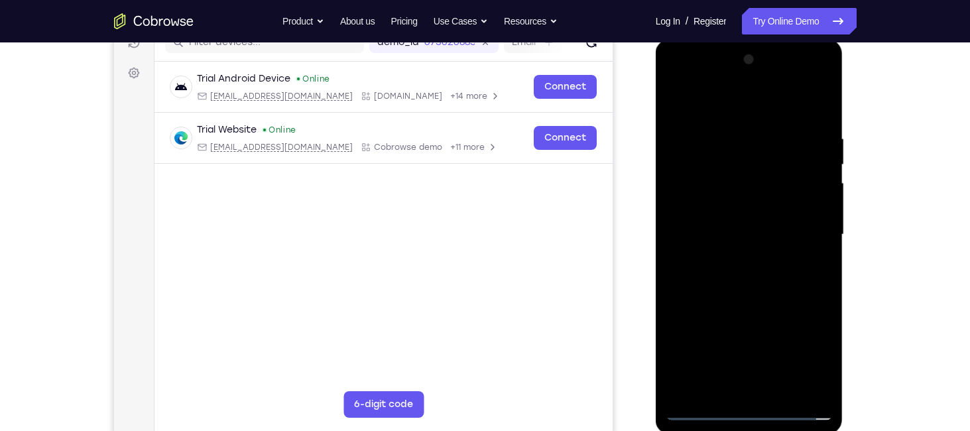
click at [762, 275] on div at bounding box center [749, 234] width 167 height 371
click at [751, 158] on div at bounding box center [749, 234] width 167 height 371
click at [749, 291] on div at bounding box center [749, 234] width 167 height 371
click at [729, 127] on div at bounding box center [749, 234] width 167 height 371
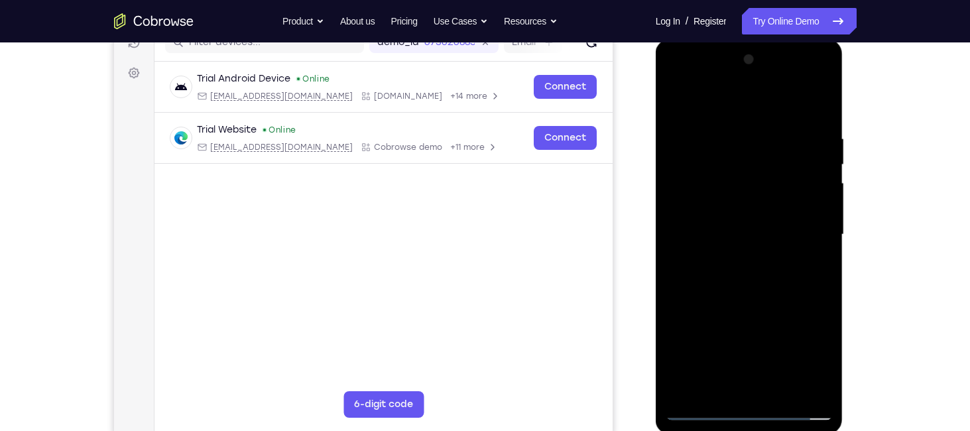
click at [822, 154] on div at bounding box center [749, 234] width 167 height 371
click at [825, 161] on div at bounding box center [749, 234] width 167 height 371
click at [812, 112] on div at bounding box center [749, 234] width 167 height 371
click at [719, 389] on div at bounding box center [749, 234] width 167 height 371
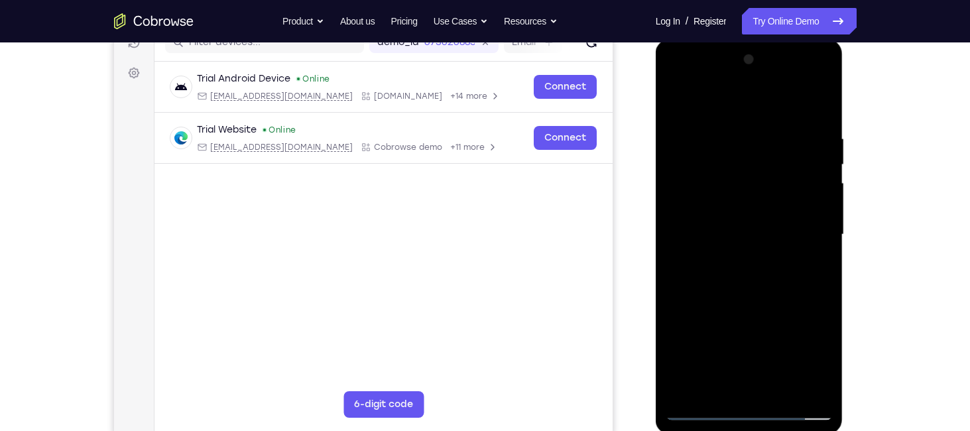
click at [741, 104] on div at bounding box center [749, 234] width 167 height 371
click at [724, 125] on div at bounding box center [749, 234] width 167 height 371
drag, startPoint x: 761, startPoint y: 186, endPoint x: 762, endPoint y: 125, distance: 61.0
click at [762, 125] on div at bounding box center [749, 234] width 167 height 371
drag, startPoint x: 777, startPoint y: 279, endPoint x: 780, endPoint y: 239, distance: 39.9
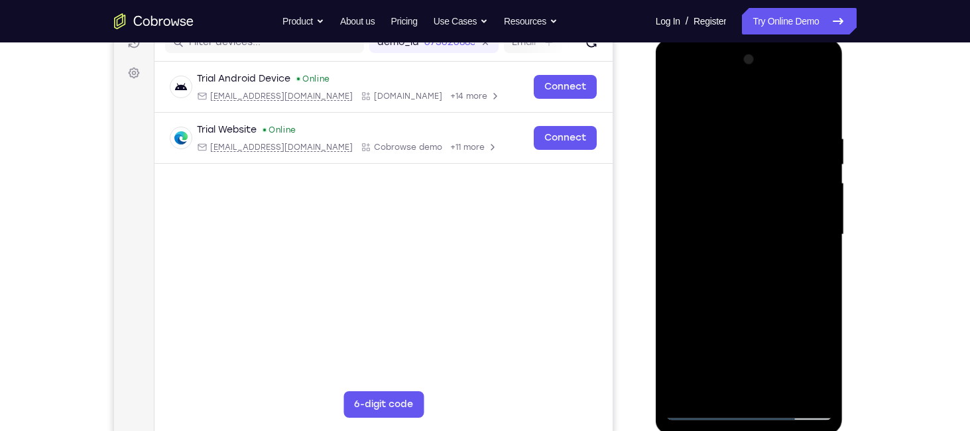
click at [780, 239] on div at bounding box center [749, 234] width 167 height 371
click at [723, 208] on div at bounding box center [749, 234] width 167 height 371
drag, startPoint x: 774, startPoint y: 282, endPoint x: 762, endPoint y: 156, distance: 126.5
click at [762, 156] on div at bounding box center [749, 234] width 167 height 371
click at [824, 284] on div at bounding box center [749, 234] width 167 height 371
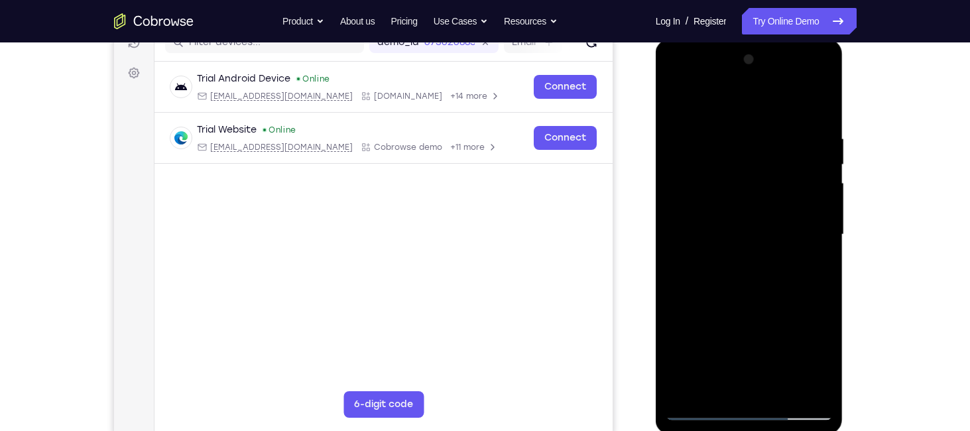
drag, startPoint x: 753, startPoint y: 192, endPoint x: 732, endPoint y: 27, distance: 165.7
click at [732, 39] on html "Online web based iOS Simulators and Android Emulators. Run iPhone, iPad, Mobile…" at bounding box center [750, 238] width 189 height 398
drag, startPoint x: 761, startPoint y: 225, endPoint x: 772, endPoint y: 131, distance: 94.2
click at [772, 131] on div at bounding box center [749, 234] width 167 height 371
drag, startPoint x: 808, startPoint y: 212, endPoint x: 799, endPoint y: 93, distance: 119.7
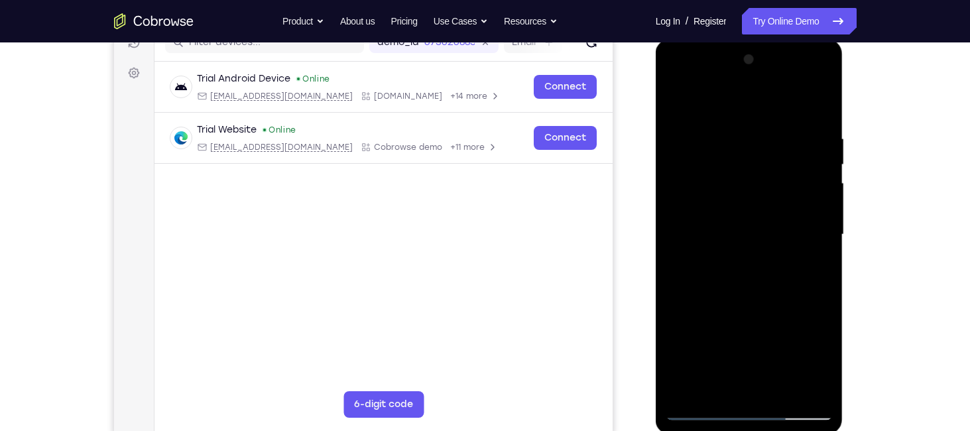
click at [799, 93] on div at bounding box center [749, 234] width 167 height 371
drag, startPoint x: 790, startPoint y: 200, endPoint x: 796, endPoint y: 86, distance: 114.2
click at [796, 86] on div at bounding box center [749, 234] width 167 height 371
drag, startPoint x: 781, startPoint y: 228, endPoint x: 783, endPoint y: 99, distance: 128.6
click at [783, 99] on div at bounding box center [749, 234] width 167 height 371
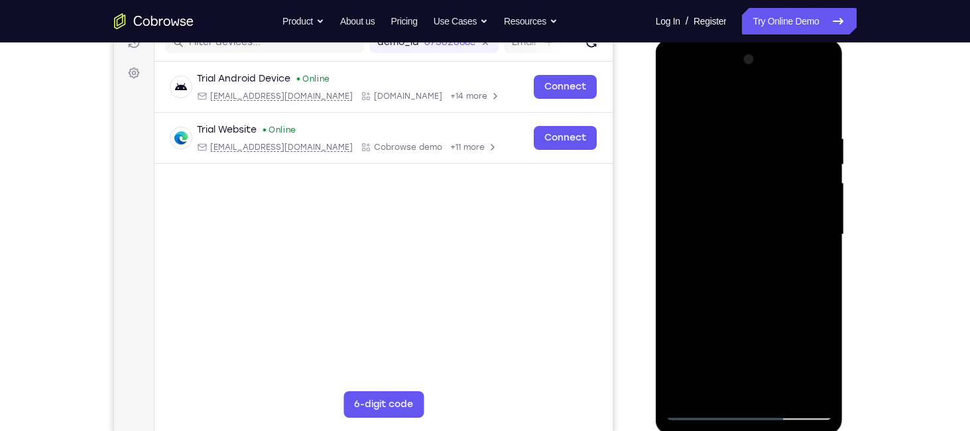
drag, startPoint x: 784, startPoint y: 197, endPoint x: 788, endPoint y: 90, distance: 106.9
click at [788, 90] on div at bounding box center [749, 234] width 167 height 371
click at [680, 97] on div at bounding box center [749, 234] width 167 height 371
drag, startPoint x: 766, startPoint y: 226, endPoint x: 767, endPoint y: 136, distance: 90.2
click at [767, 136] on div at bounding box center [749, 234] width 167 height 371
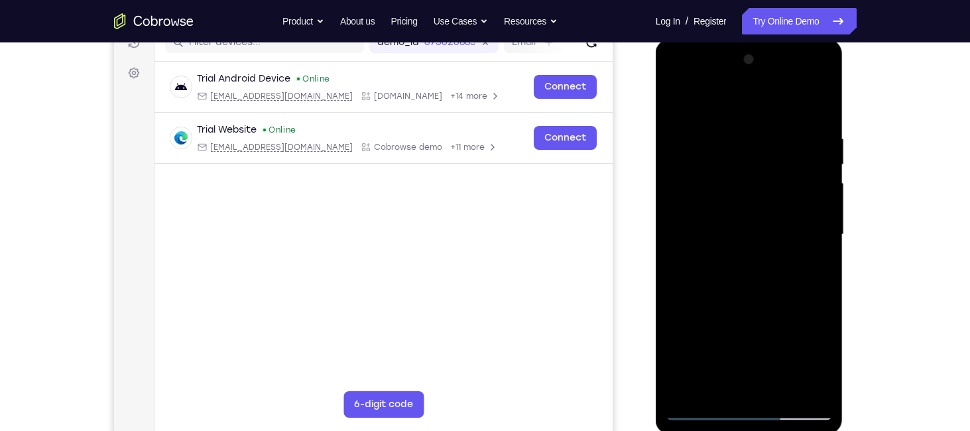
click at [752, 269] on div at bounding box center [749, 234] width 167 height 371
drag, startPoint x: 791, startPoint y: 200, endPoint x: 788, endPoint y: 257, distance: 57.7
click at [788, 257] on div at bounding box center [749, 234] width 167 height 371
click at [820, 215] on div at bounding box center [749, 234] width 167 height 371
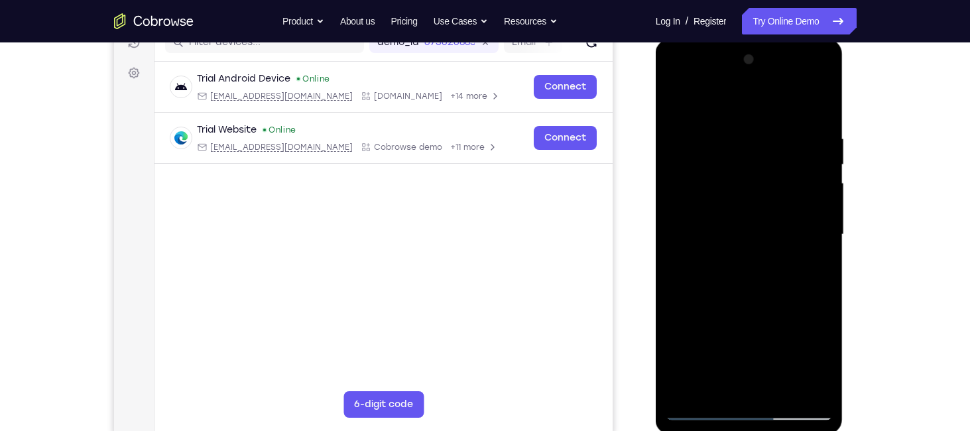
click at [820, 215] on div at bounding box center [749, 234] width 167 height 371
click at [682, 104] on div at bounding box center [749, 234] width 167 height 371
drag, startPoint x: 769, startPoint y: 253, endPoint x: 762, endPoint y: 98, distance: 154.6
click at [762, 98] on div at bounding box center [749, 234] width 167 height 371
drag, startPoint x: 783, startPoint y: 275, endPoint x: 806, endPoint y: 90, distance: 187.0
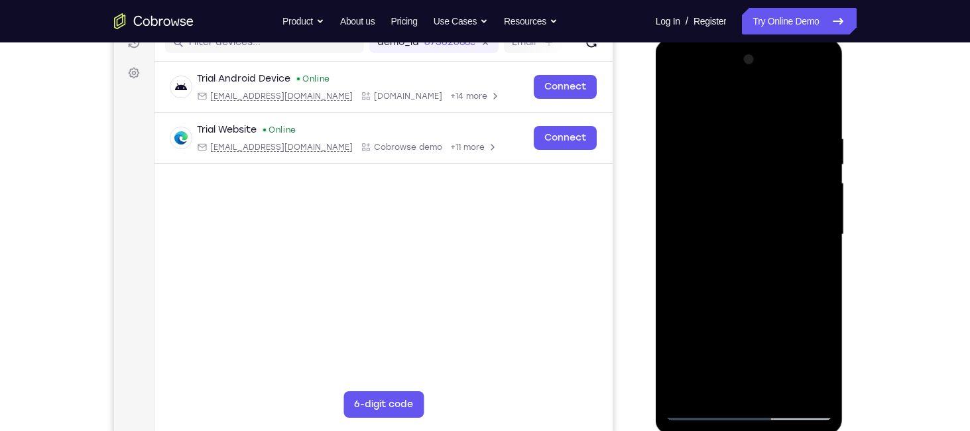
click at [806, 90] on div at bounding box center [749, 234] width 167 height 371
drag, startPoint x: 785, startPoint y: 192, endPoint x: 792, endPoint y: 45, distance: 147.3
click at [792, 45] on div at bounding box center [750, 236] width 188 height 395
drag, startPoint x: 785, startPoint y: 186, endPoint x: 783, endPoint y: 82, distance: 103.5
click at [783, 82] on div at bounding box center [749, 234] width 167 height 371
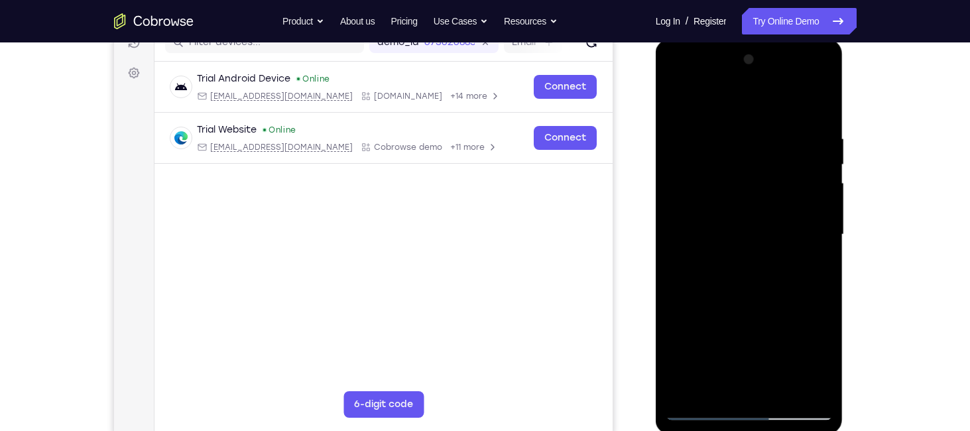
drag, startPoint x: 772, startPoint y: 196, endPoint x: 774, endPoint y: 97, distance: 99.5
click at [774, 97] on div at bounding box center [749, 234] width 167 height 371
drag, startPoint x: 796, startPoint y: 237, endPoint x: 799, endPoint y: 162, distance: 75.0
click at [799, 162] on div at bounding box center [749, 234] width 167 height 371
drag, startPoint x: 786, startPoint y: 243, endPoint x: 805, endPoint y: 91, distance: 153.6
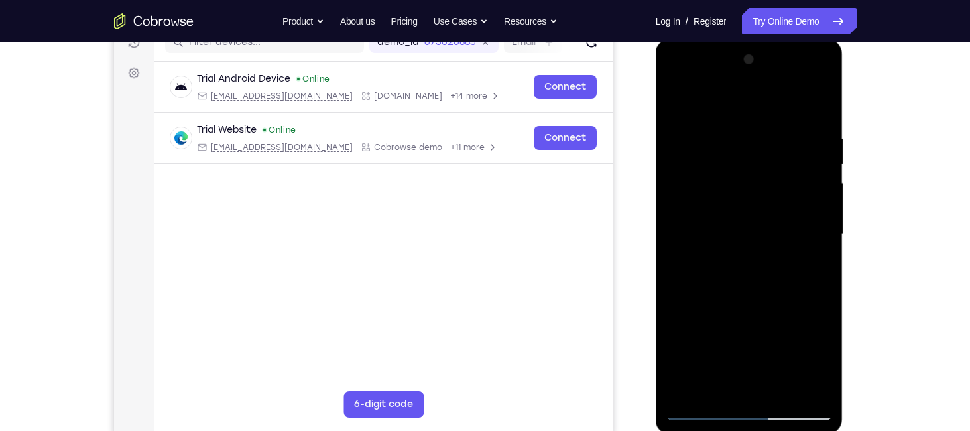
click at [805, 91] on div at bounding box center [749, 234] width 167 height 371
drag, startPoint x: 764, startPoint y: 258, endPoint x: 774, endPoint y: 121, distance: 137.6
click at [774, 121] on div at bounding box center [749, 234] width 167 height 371
